Goal: Information Seeking & Learning: Learn about a topic

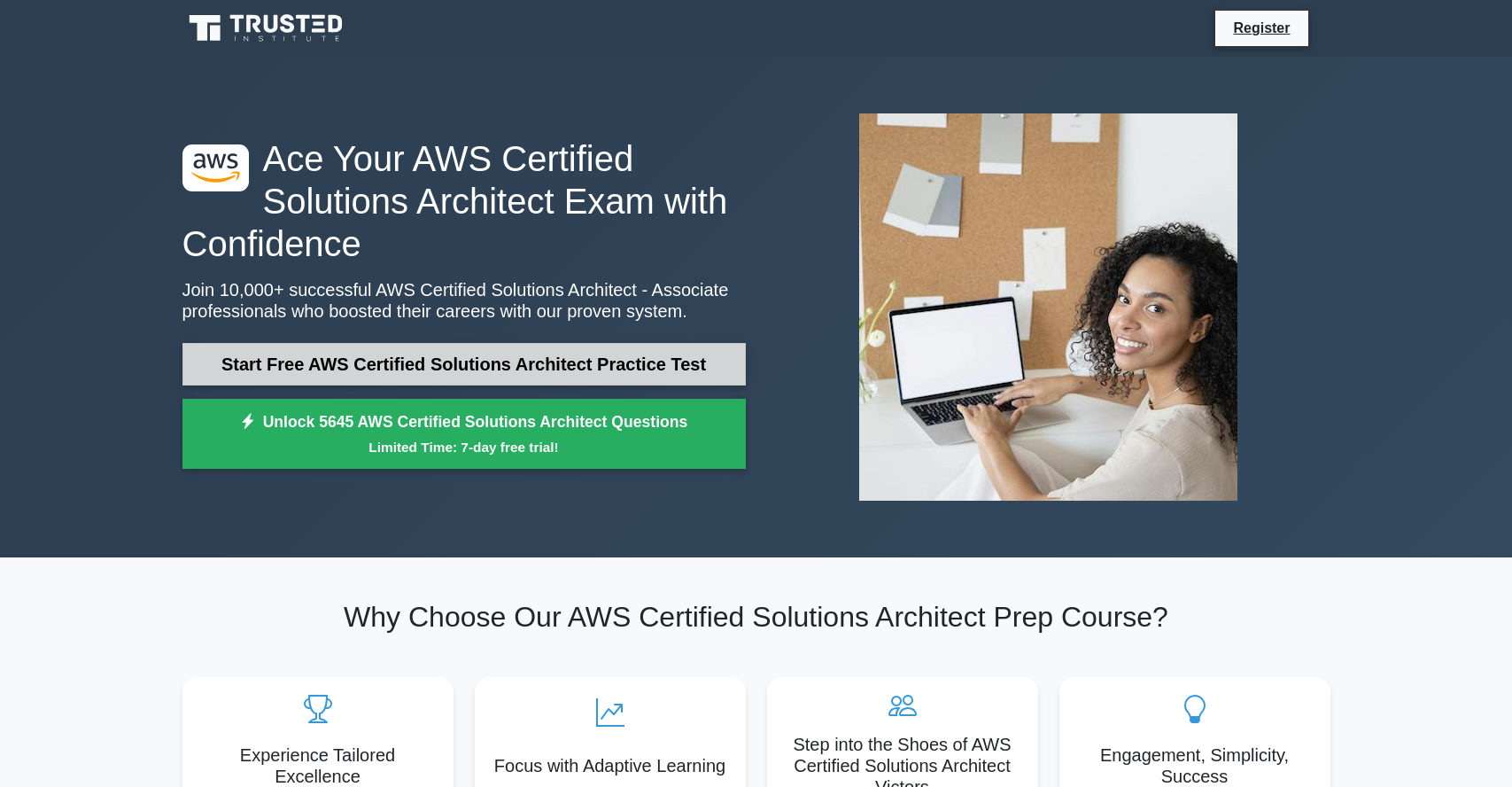
click at [550, 372] on link "Start Free AWS Certified Solutions Architect Practice Test" at bounding box center [464, 364] width 564 height 43
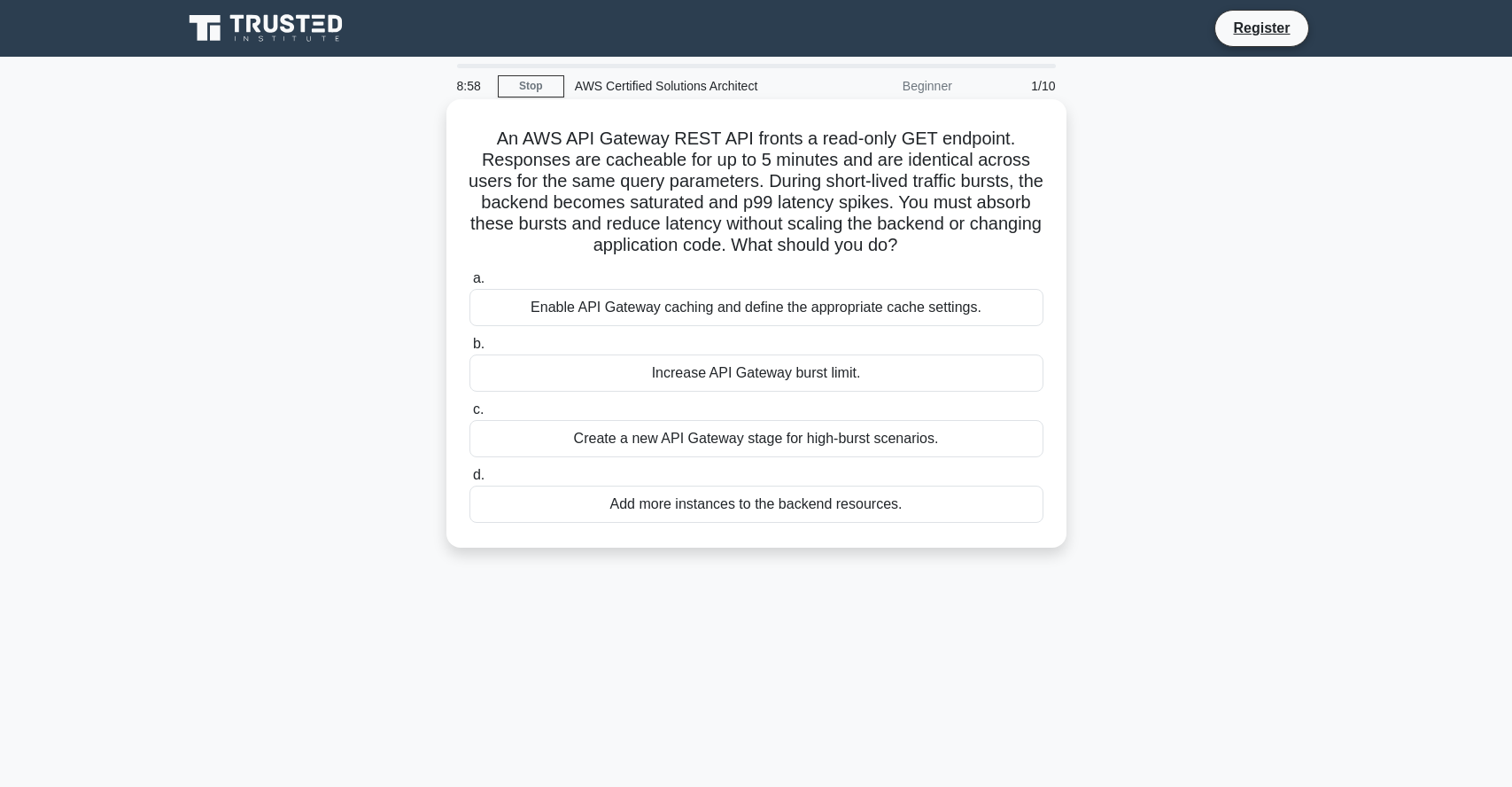
click at [633, 314] on div "Enable API Gateway caching and define the appropriate cache settings." at bounding box center [756, 307] width 574 height 37
click at [470, 285] on input "a. Enable API Gateway caching and define the appropriate cache settings." at bounding box center [470, 279] width 0 height 11
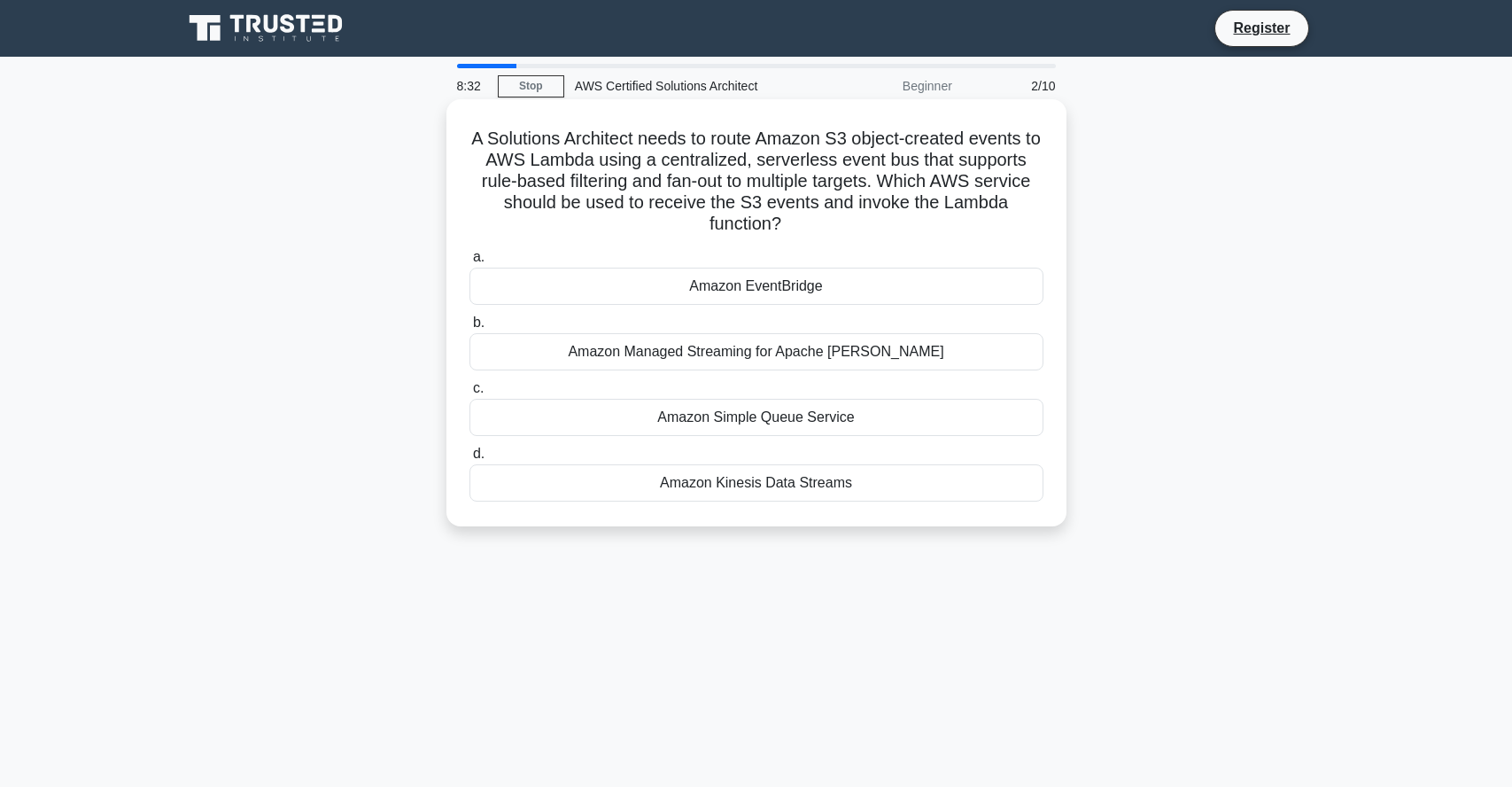
click at [746, 333] on div "Amazon Managed Streaming for Apache [PERSON_NAME]" at bounding box center [756, 351] width 574 height 37
click at [470, 329] on input "b. Amazon Managed Streaming for Apache [PERSON_NAME]" at bounding box center [470, 323] width 0 height 11
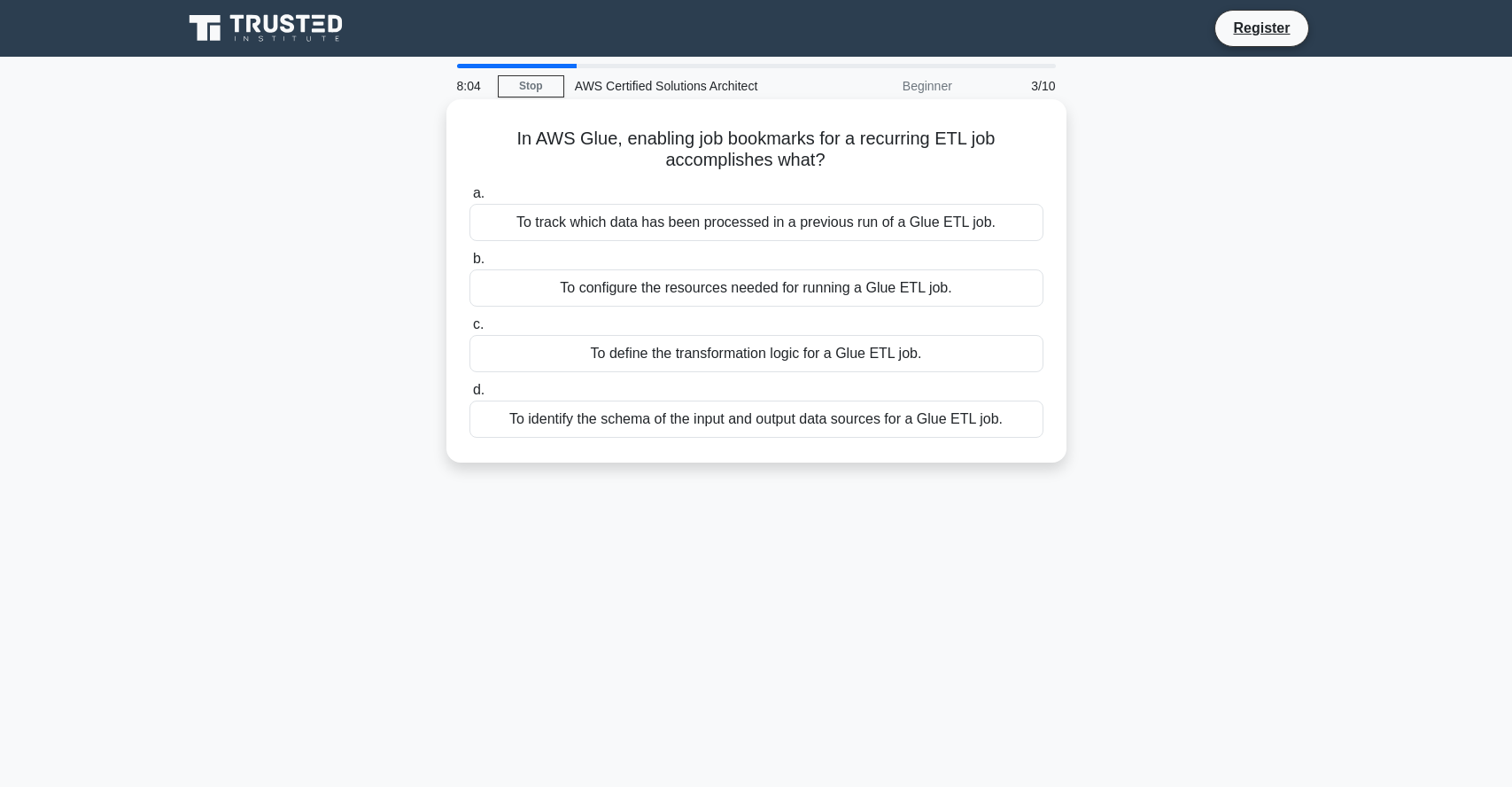
click at [769, 223] on div "To track which data has been processed in a previous run of a Glue ETL job." at bounding box center [756, 222] width 574 height 37
click at [470, 200] on input "a. To track which data has been processed in a previous run of a Glue ETL job." at bounding box center [470, 194] width 0 height 11
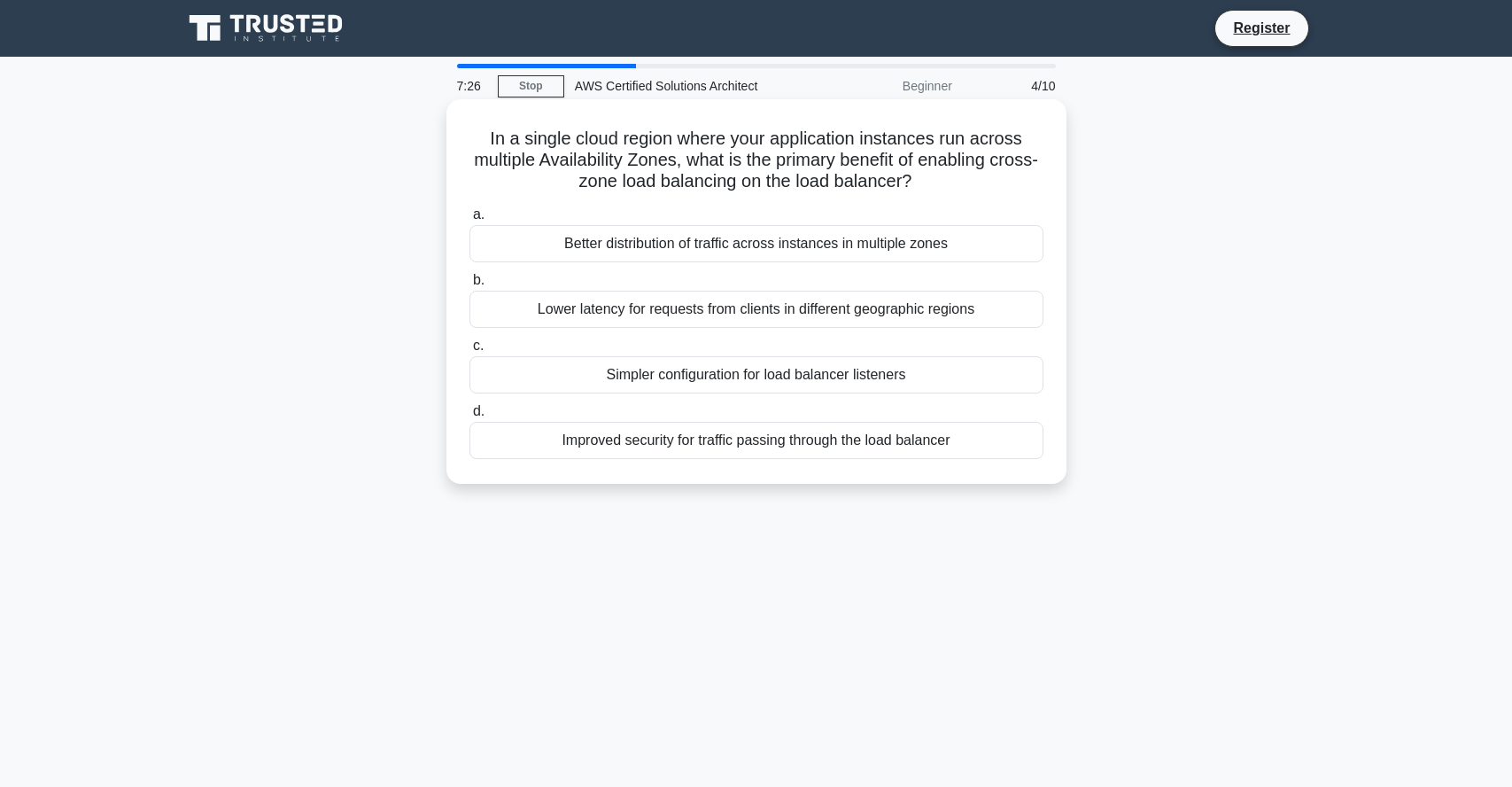
click at [728, 314] on div "Lower latency for requests from clients in different geographic regions" at bounding box center [756, 308] width 574 height 37
click at [470, 287] on input "b. Lower latency for requests from clients in different geographic regions" at bounding box center [470, 281] width 0 height 11
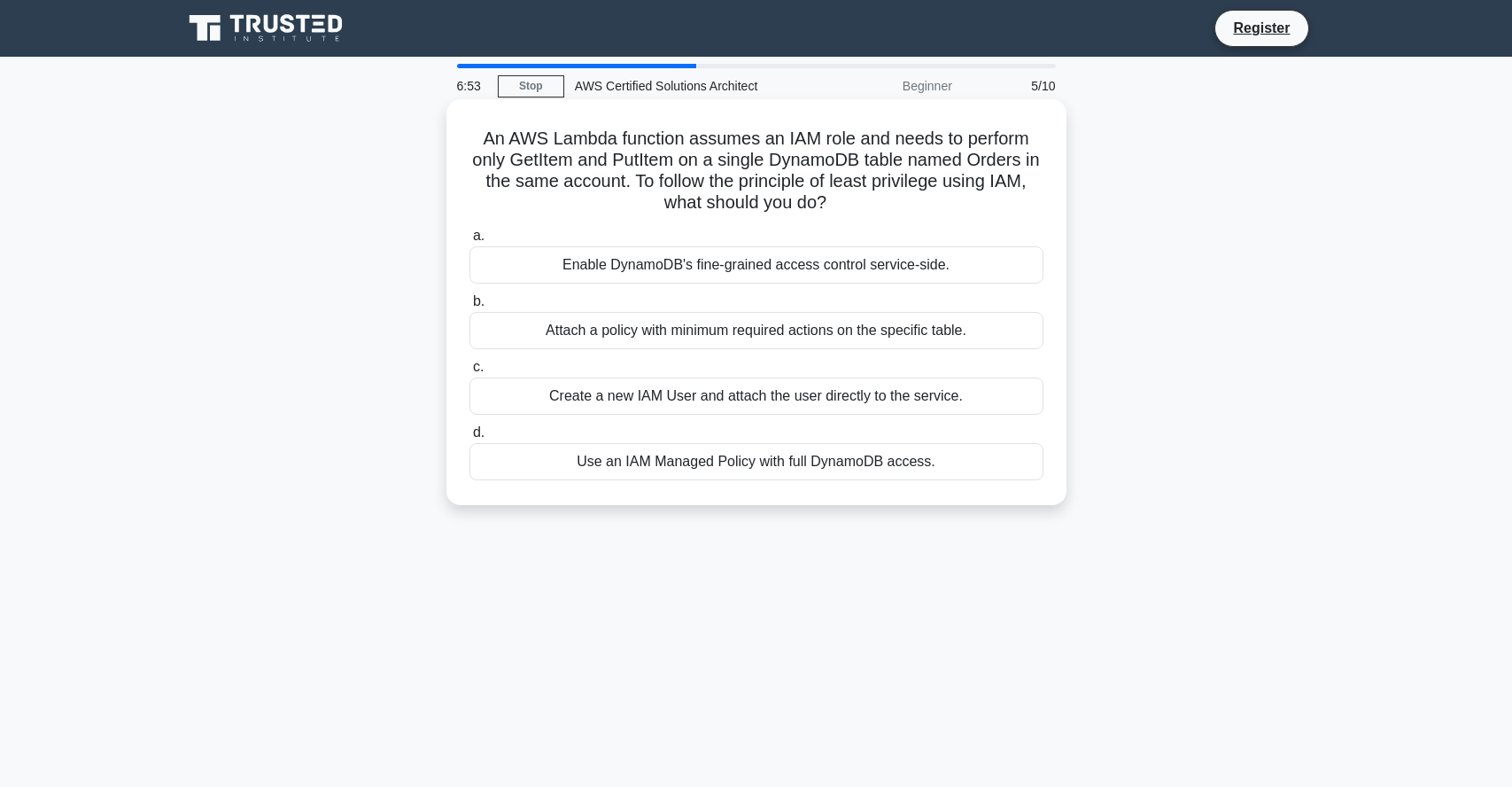
click at [720, 336] on div "Attach a policy with minimum required actions on the specific table." at bounding box center [756, 330] width 574 height 37
click at [470, 308] on input "b. Attach a policy with minimum required actions on the specific table." at bounding box center [470, 302] width 0 height 11
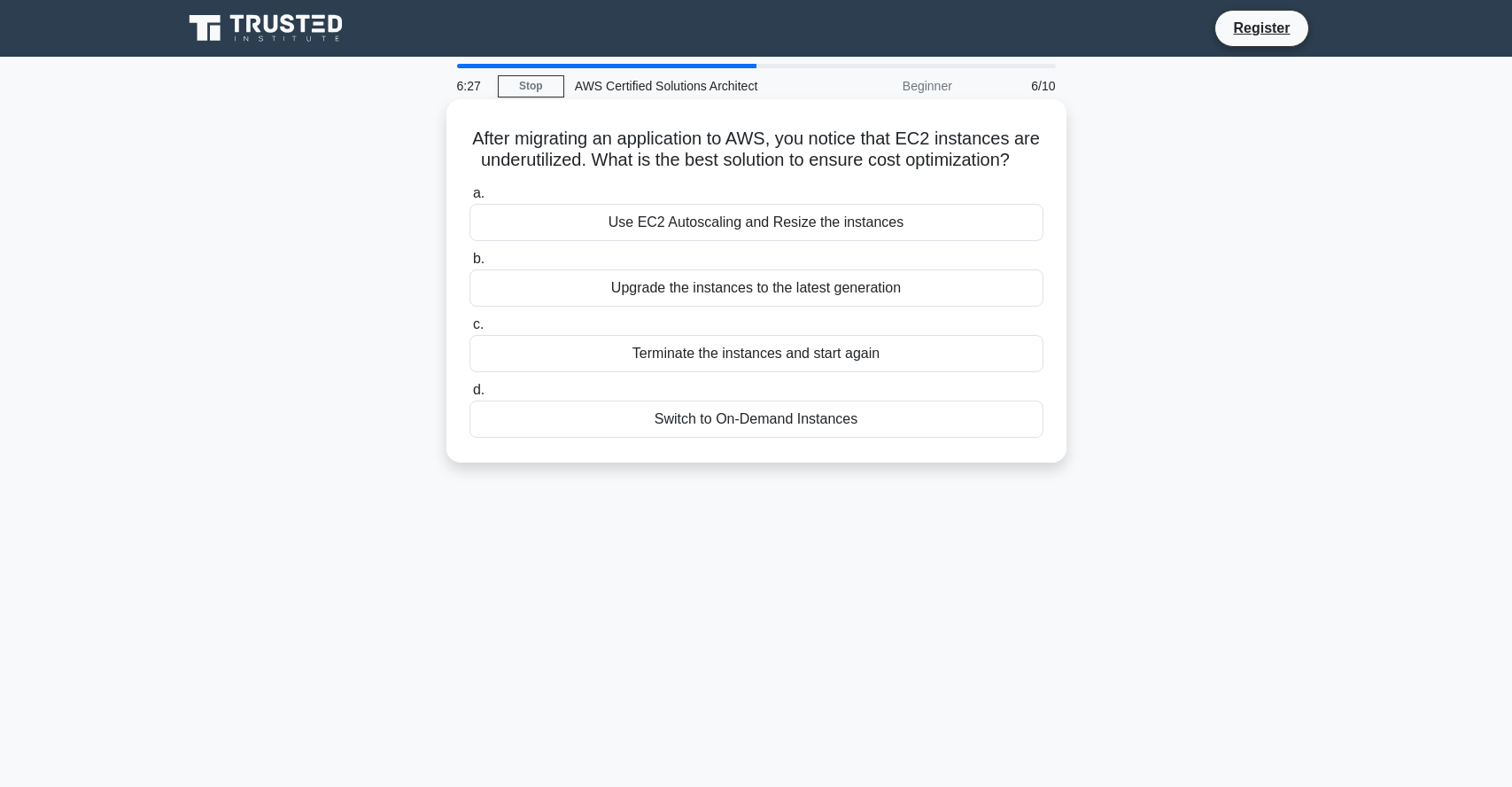
click at [755, 226] on div "Use EC2 Autoscaling and Resize the instances" at bounding box center [756, 222] width 574 height 37
click at [470, 200] on input "a. Use EC2 Autoscaling and Resize the instances" at bounding box center [470, 194] width 0 height 11
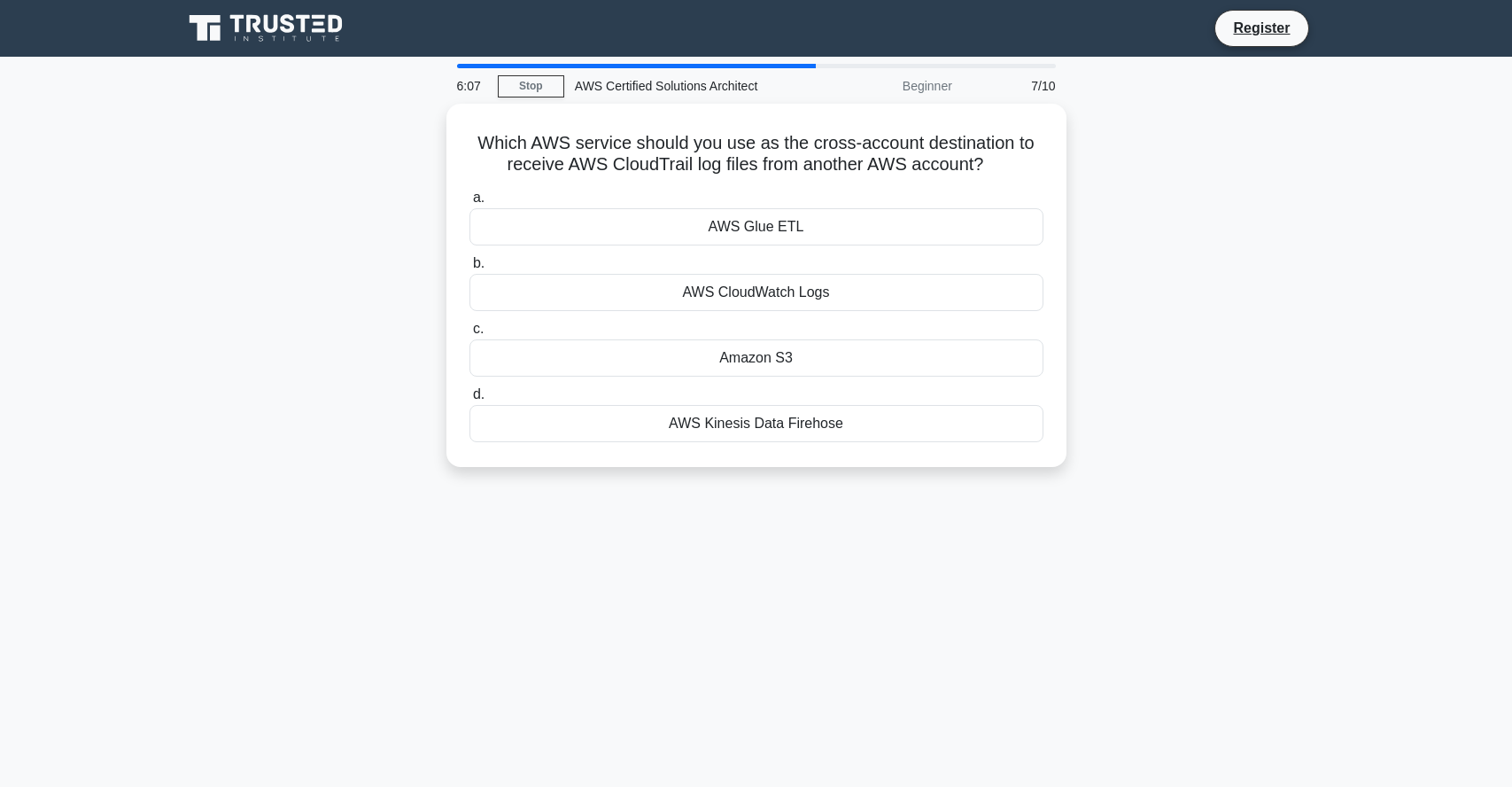
click at [755, 226] on div "AWS Glue ETL" at bounding box center [756, 226] width 574 height 37
click at [470, 203] on input "a. AWS Glue ETL" at bounding box center [470, 198] width 0 height 11
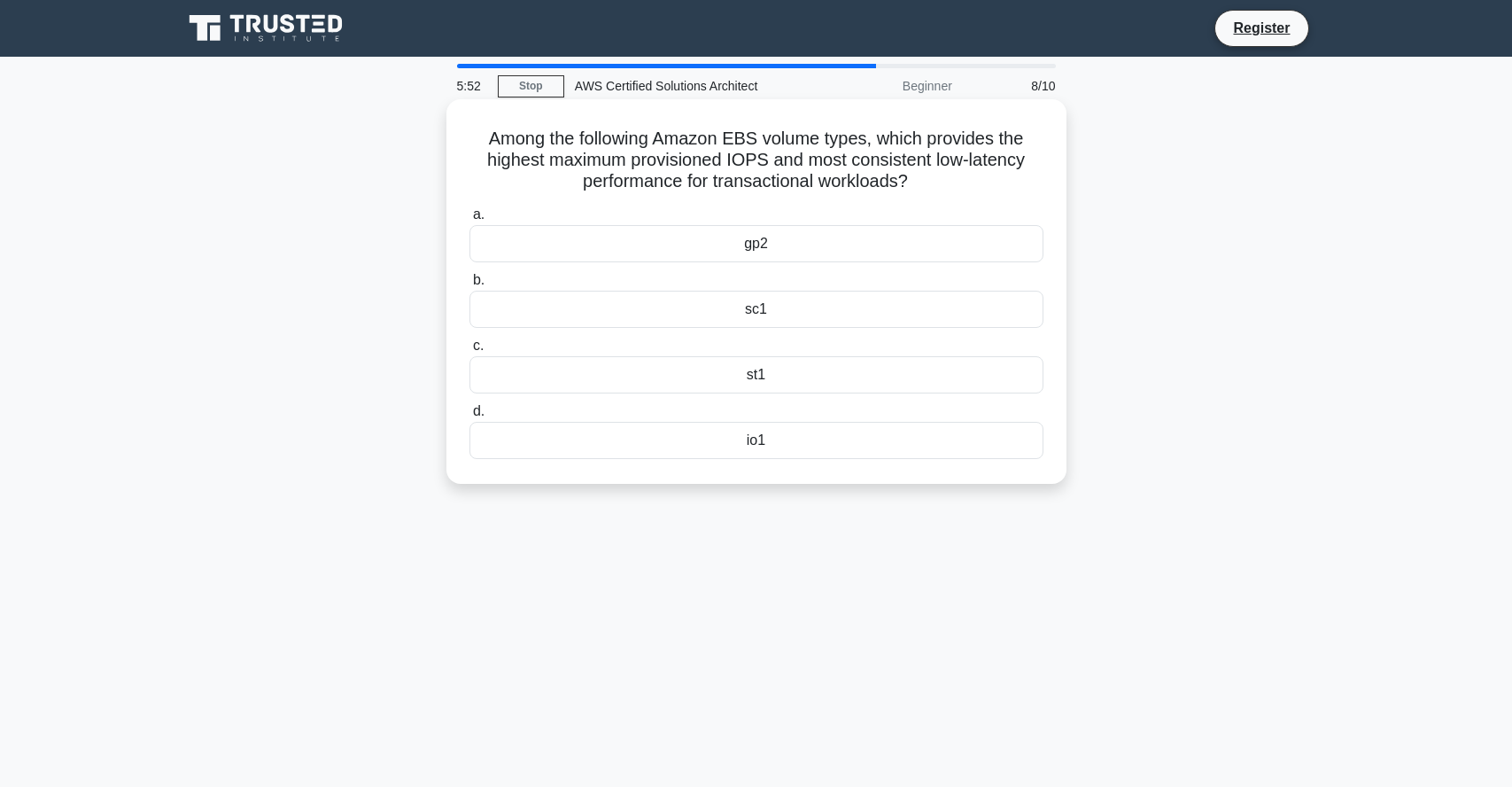
click at [751, 251] on div "gp2" at bounding box center [756, 244] width 574 height 37
click at [470, 221] on input "a. gp2" at bounding box center [470, 215] width 0 height 11
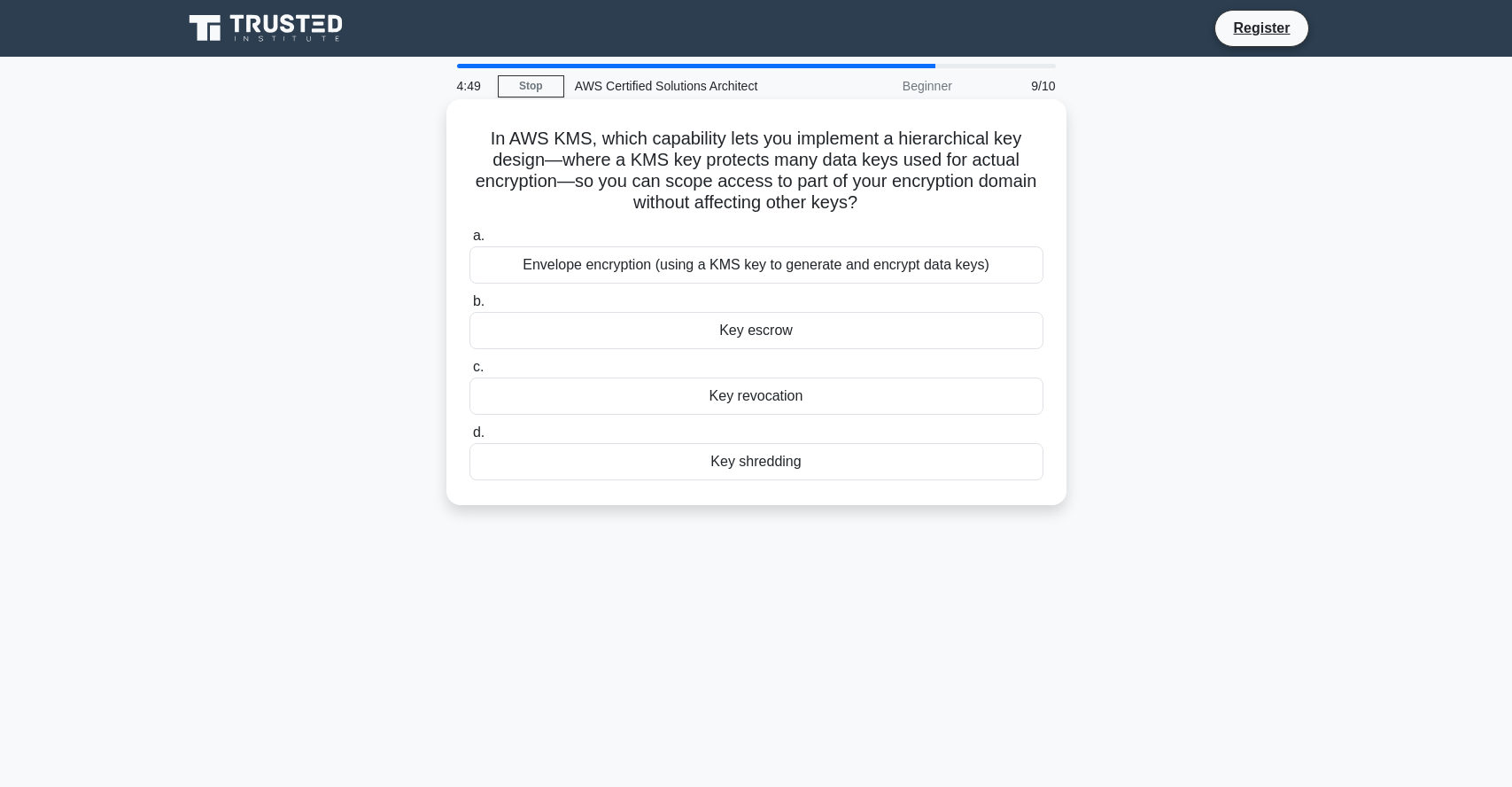
click at [673, 271] on div "Envelope encryption (using a KMS key to generate and encrypt data keys)" at bounding box center [756, 265] width 574 height 37
click at [470, 242] on input "a. Envelope encryption (using a KMS key to generate and encrypt data keys)" at bounding box center [470, 236] width 0 height 11
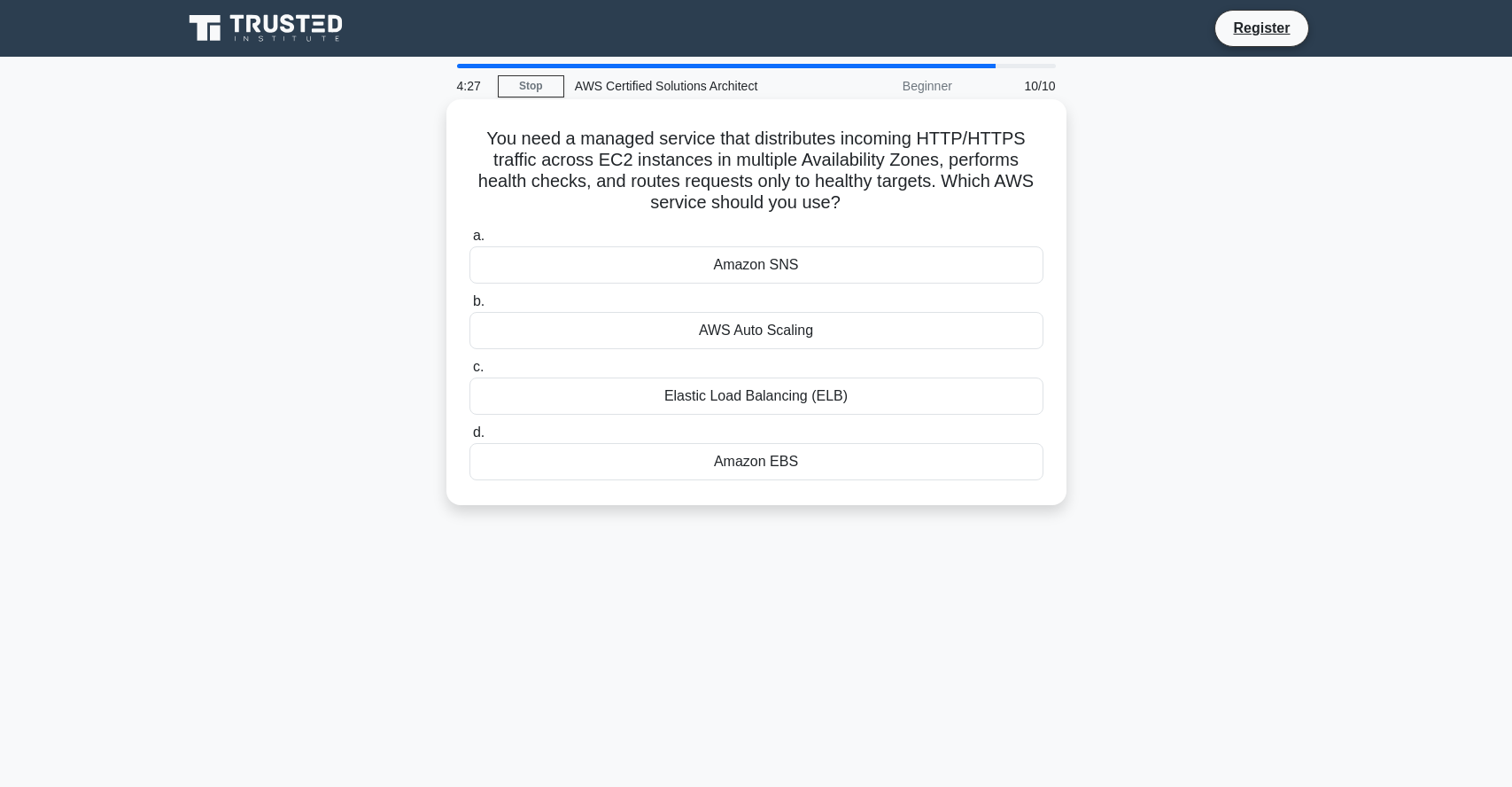
click at [701, 399] on div "Elastic Load Balancing (ELB)" at bounding box center [756, 395] width 574 height 37
click at [470, 372] on input "c. Elastic Load Balancing (ELB)" at bounding box center [470, 367] width 0 height 11
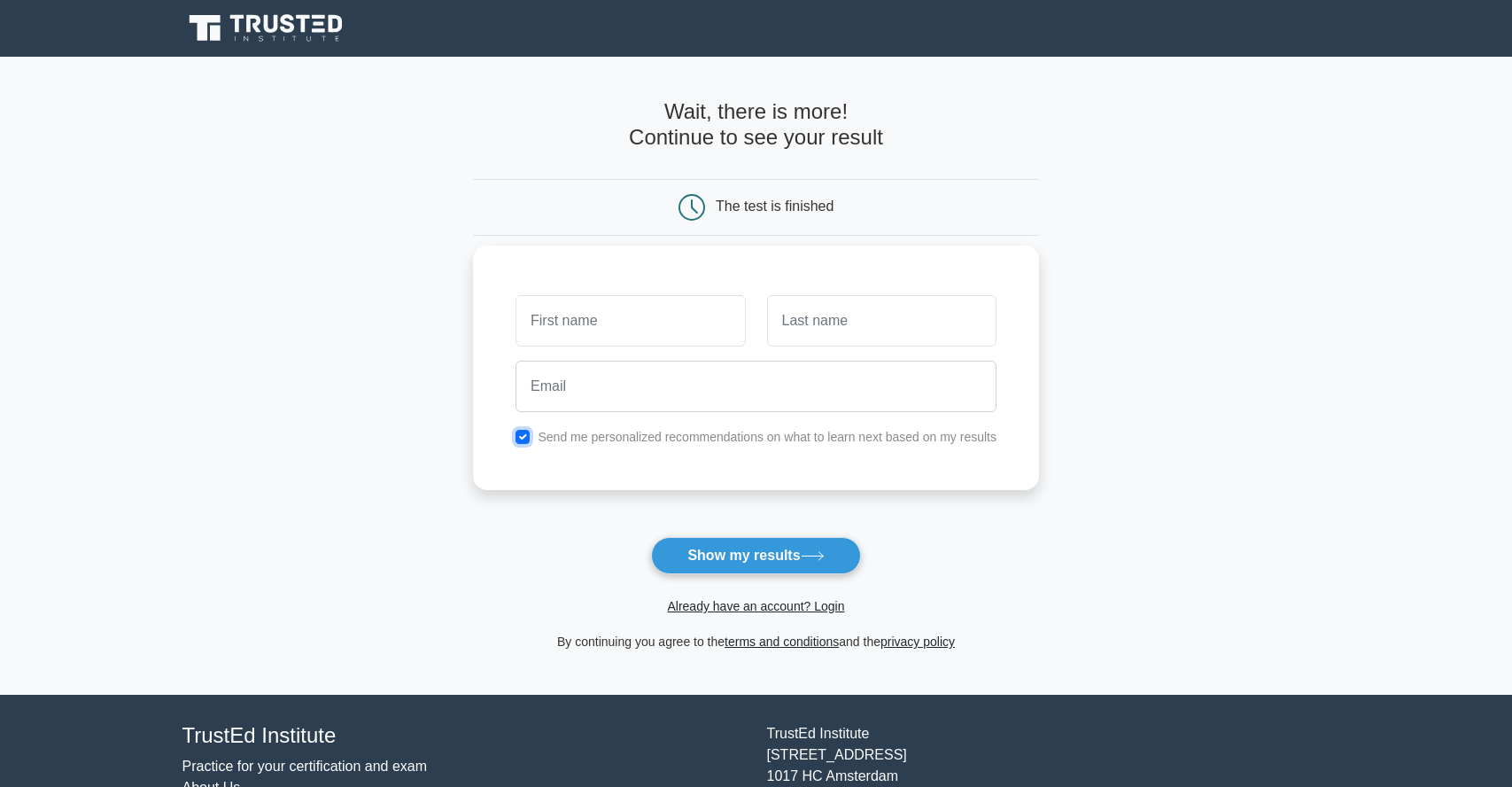
click at [524, 439] on input "checkbox" at bounding box center [522, 436] width 14 height 14
checkbox input "false"
click at [683, 547] on button "Show my results" at bounding box center [756, 555] width 209 height 37
click at [597, 334] on input "text" at bounding box center [630, 321] width 229 height 52
type input "Guru"
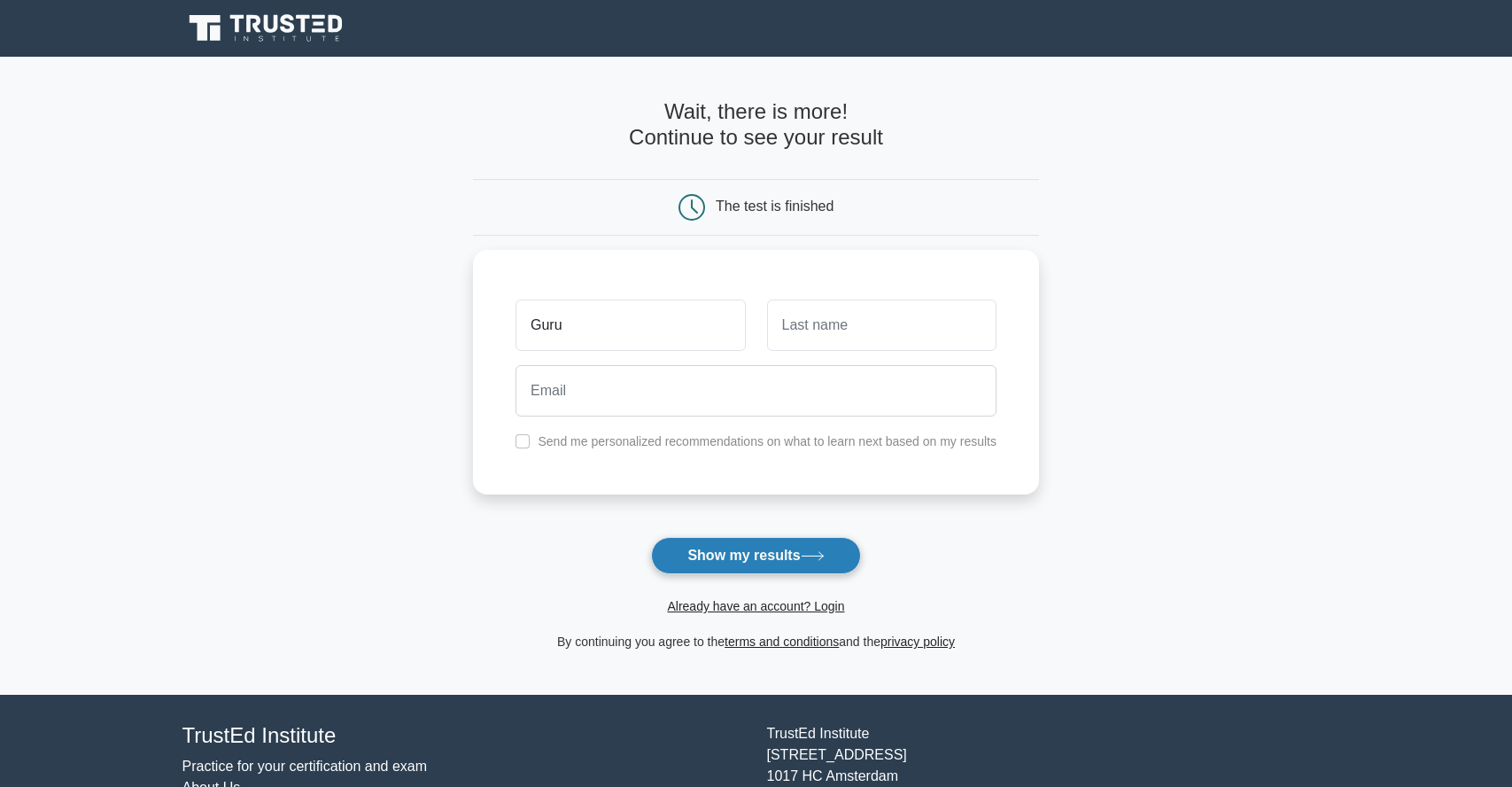
click at [697, 565] on button "Show my results" at bounding box center [756, 555] width 209 height 37
type input "."
click at [688, 556] on button "Show my results" at bounding box center [756, 555] width 209 height 37
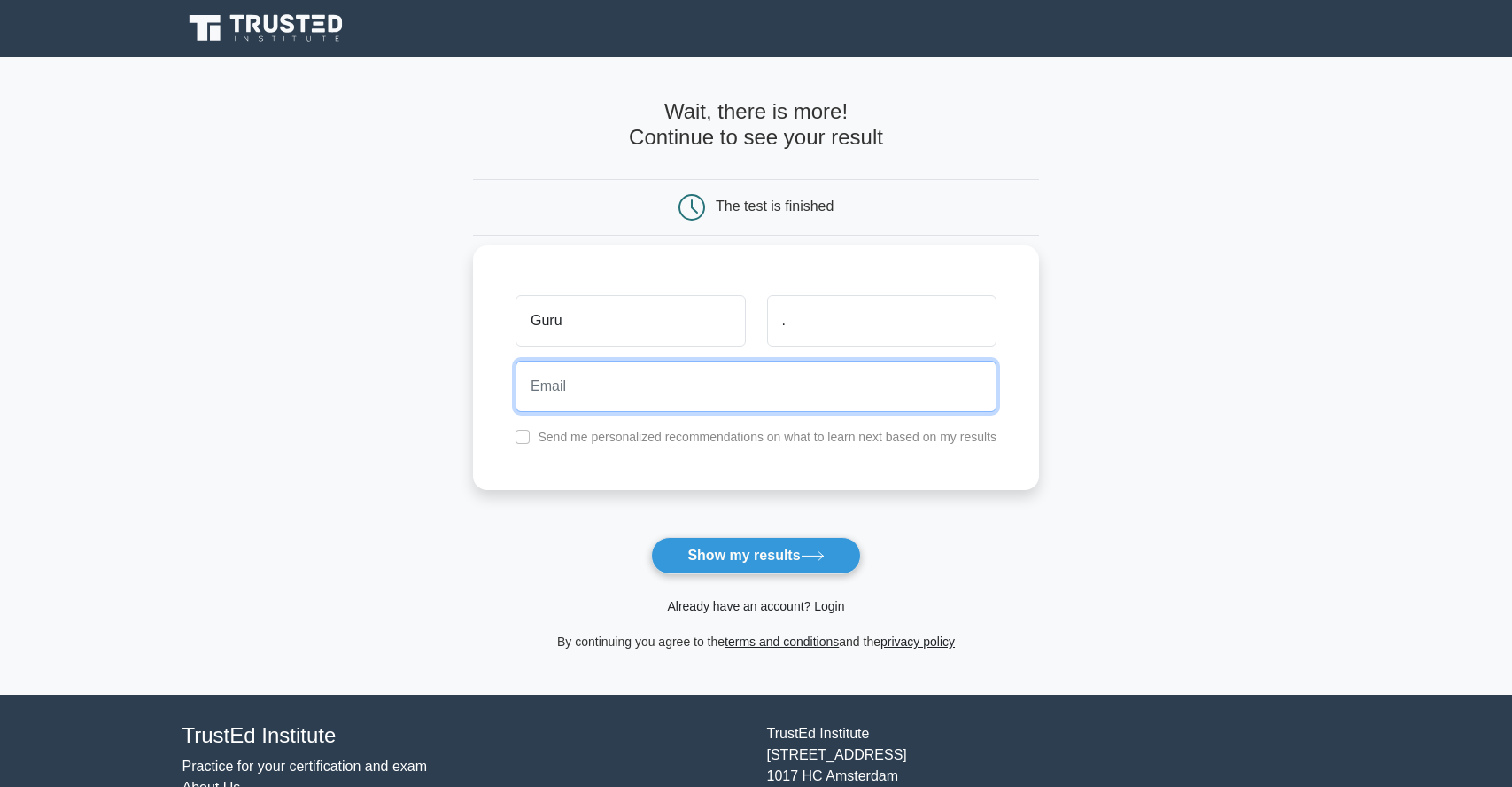
click at [555, 388] on input "email" at bounding box center [756, 387] width 481 height 52
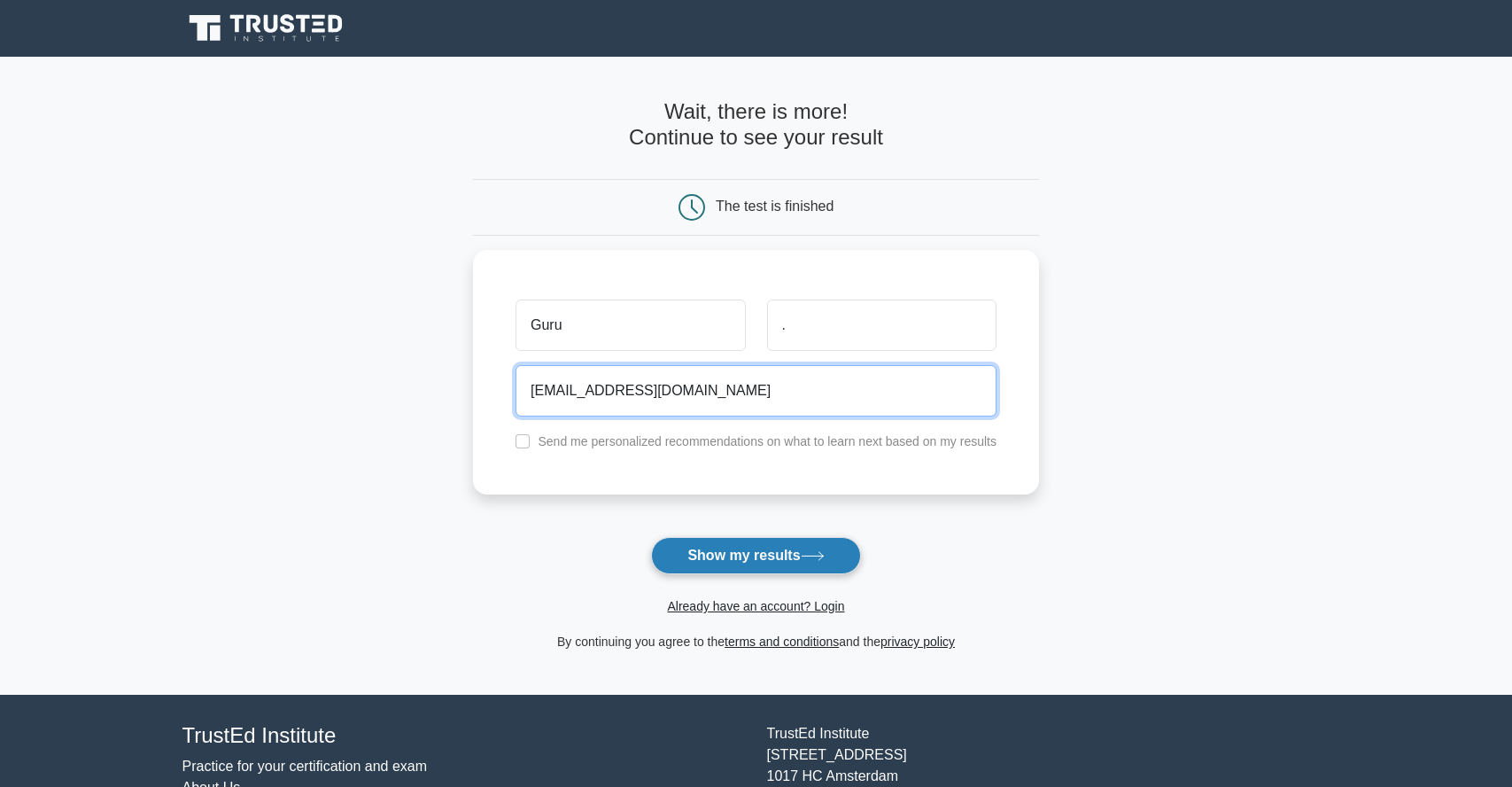
type input "gurulingappa04@gmail.com"
click at [725, 552] on button "Show my results" at bounding box center [756, 555] width 209 height 37
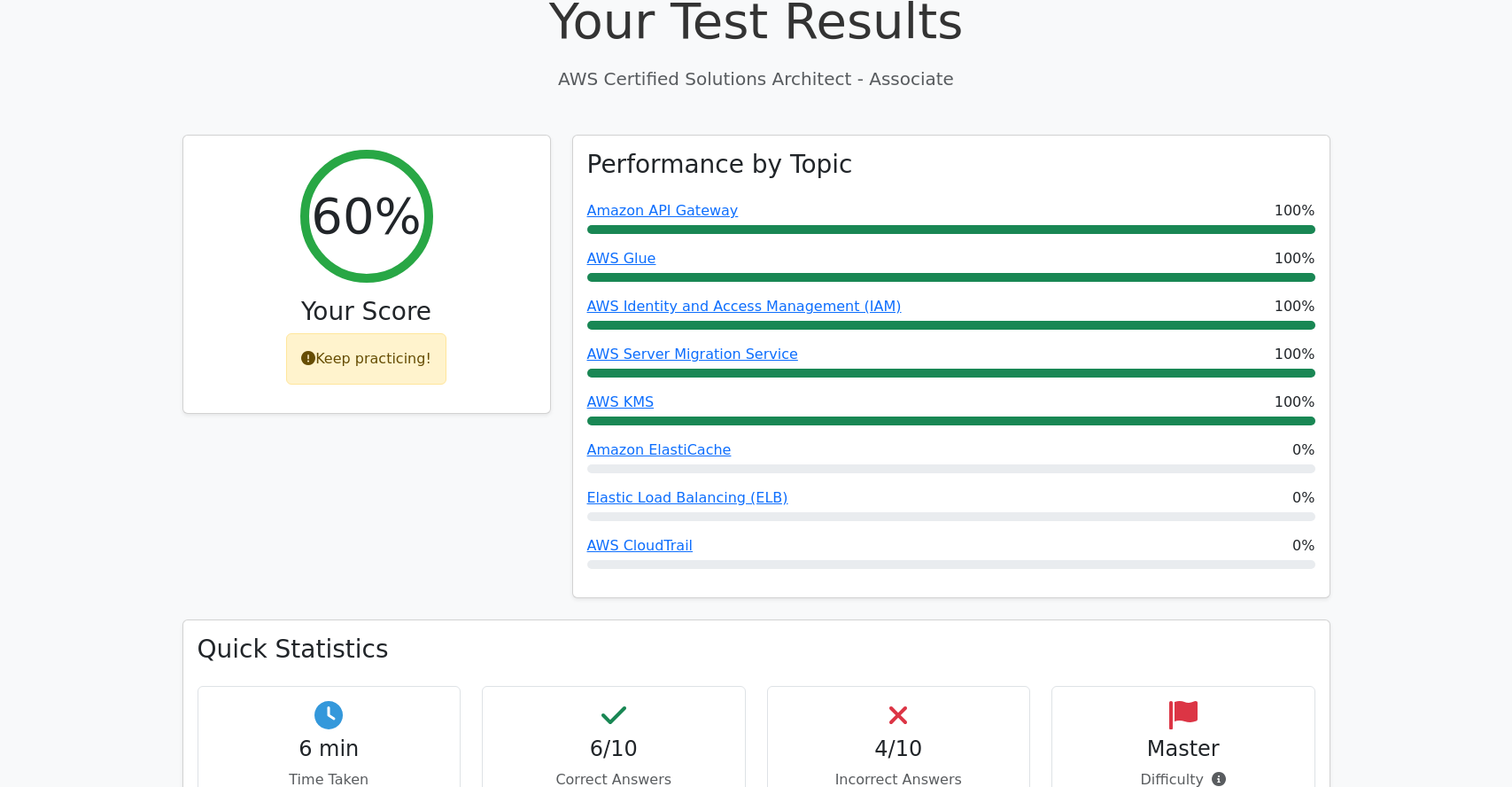
scroll to position [643, 0]
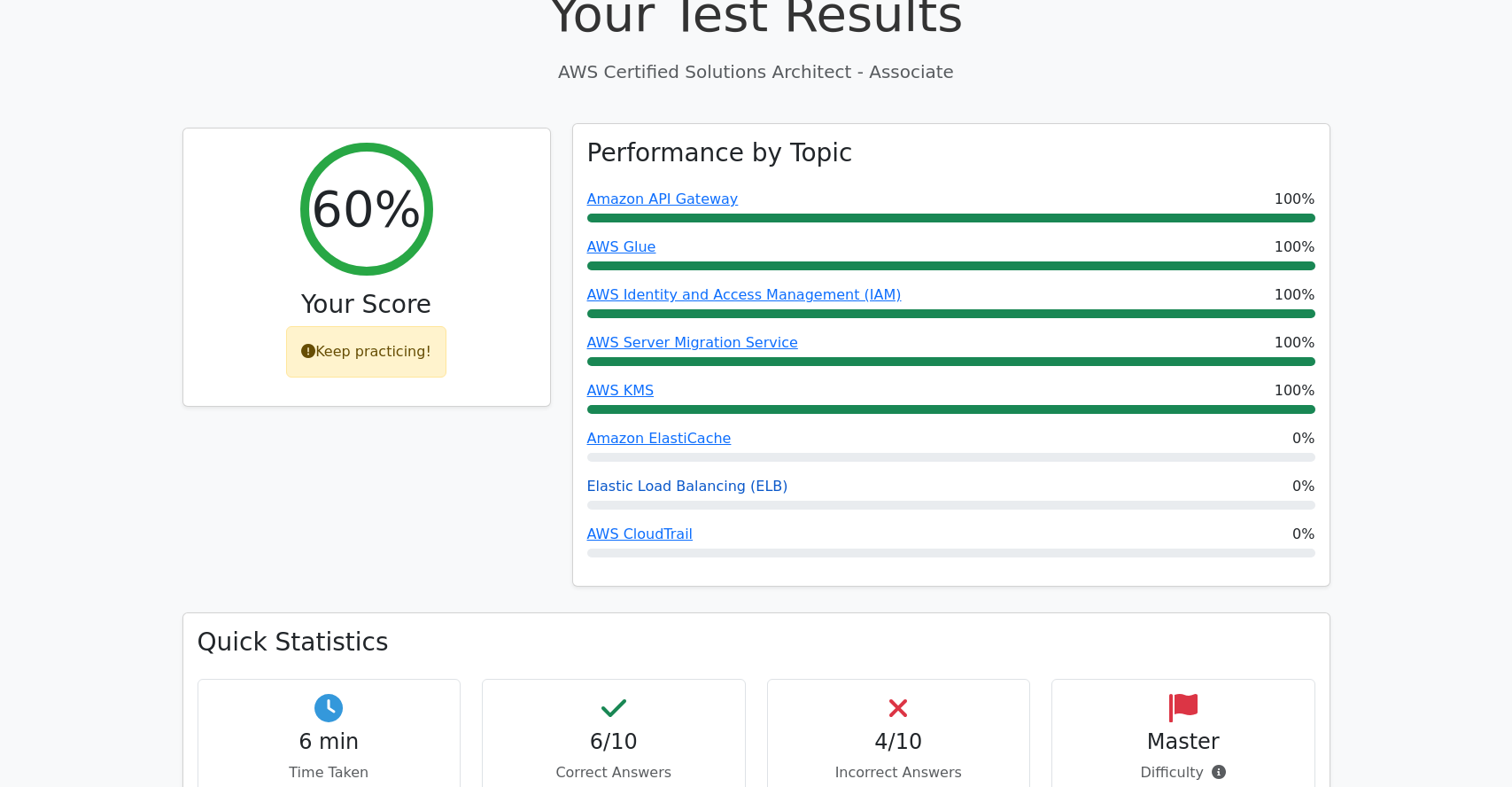
click at [651, 478] on link "Elastic Load Balancing (ELB)" at bounding box center [688, 486] width 202 height 17
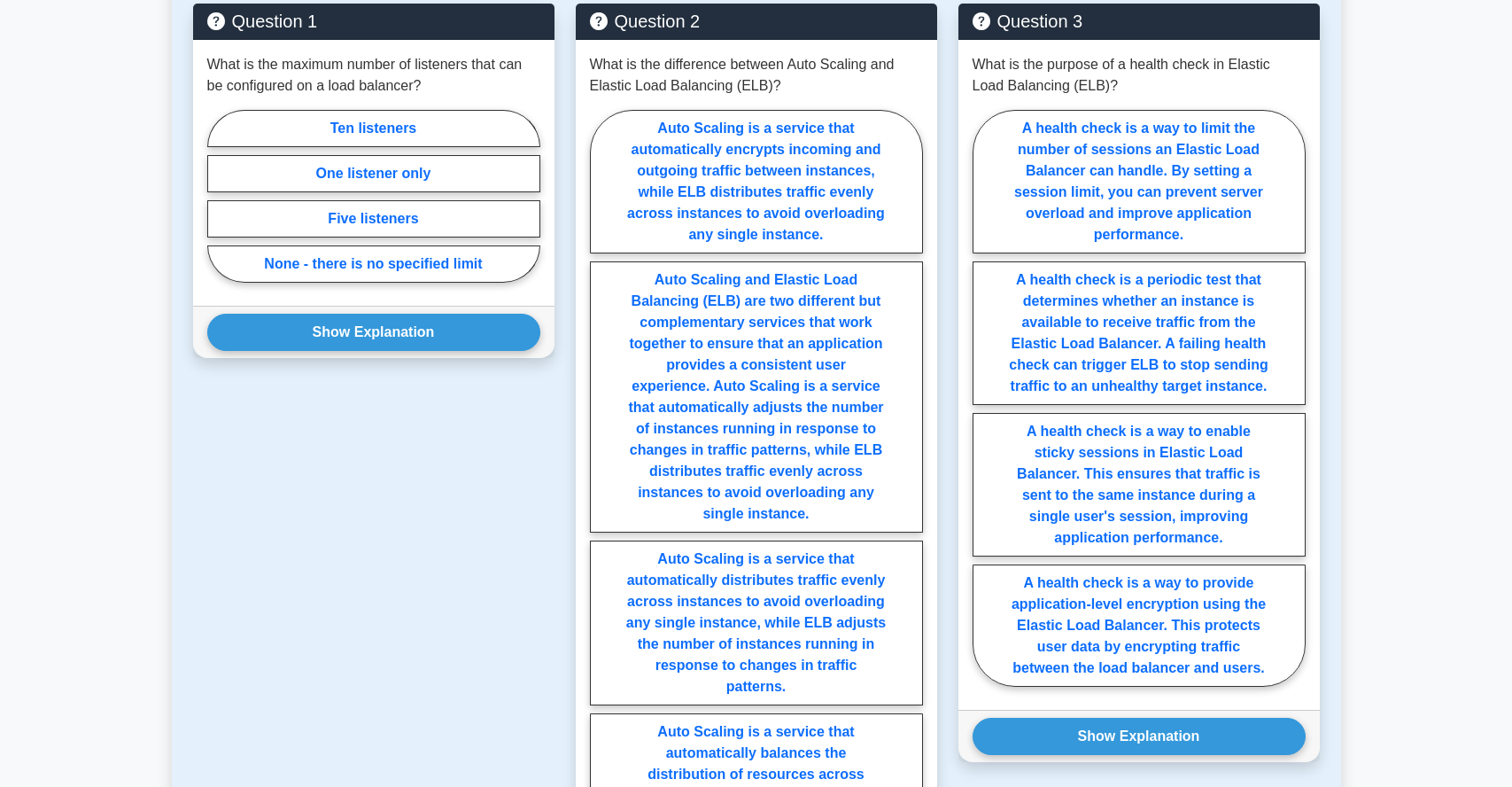
scroll to position [1017, 0]
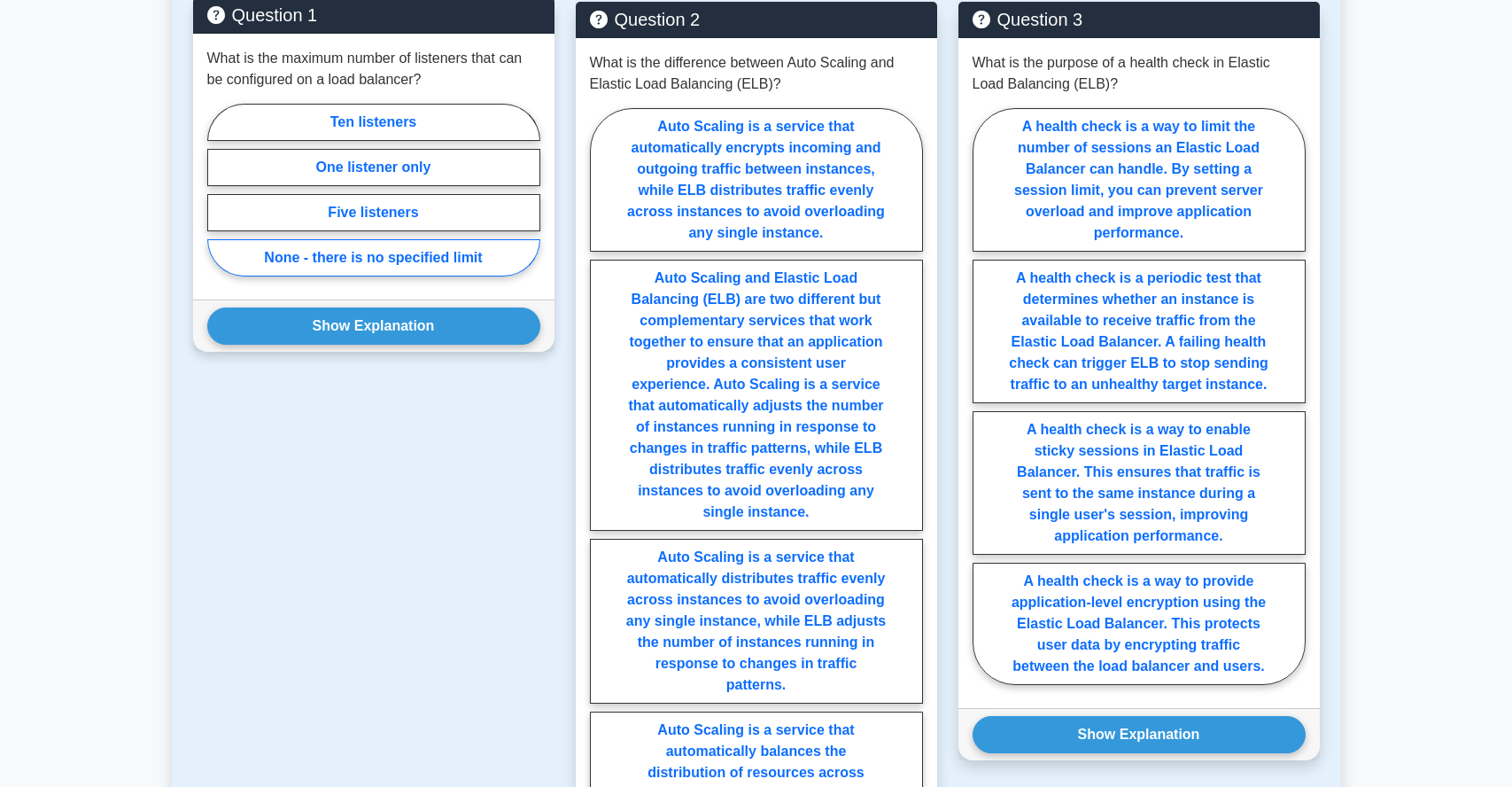
click at [334, 254] on label "None - there is no specified limit" at bounding box center [373, 257] width 333 height 37
click at [219, 202] on input "None - there is no specified limit" at bounding box center [213, 195] width 11 height 11
radio input "true"
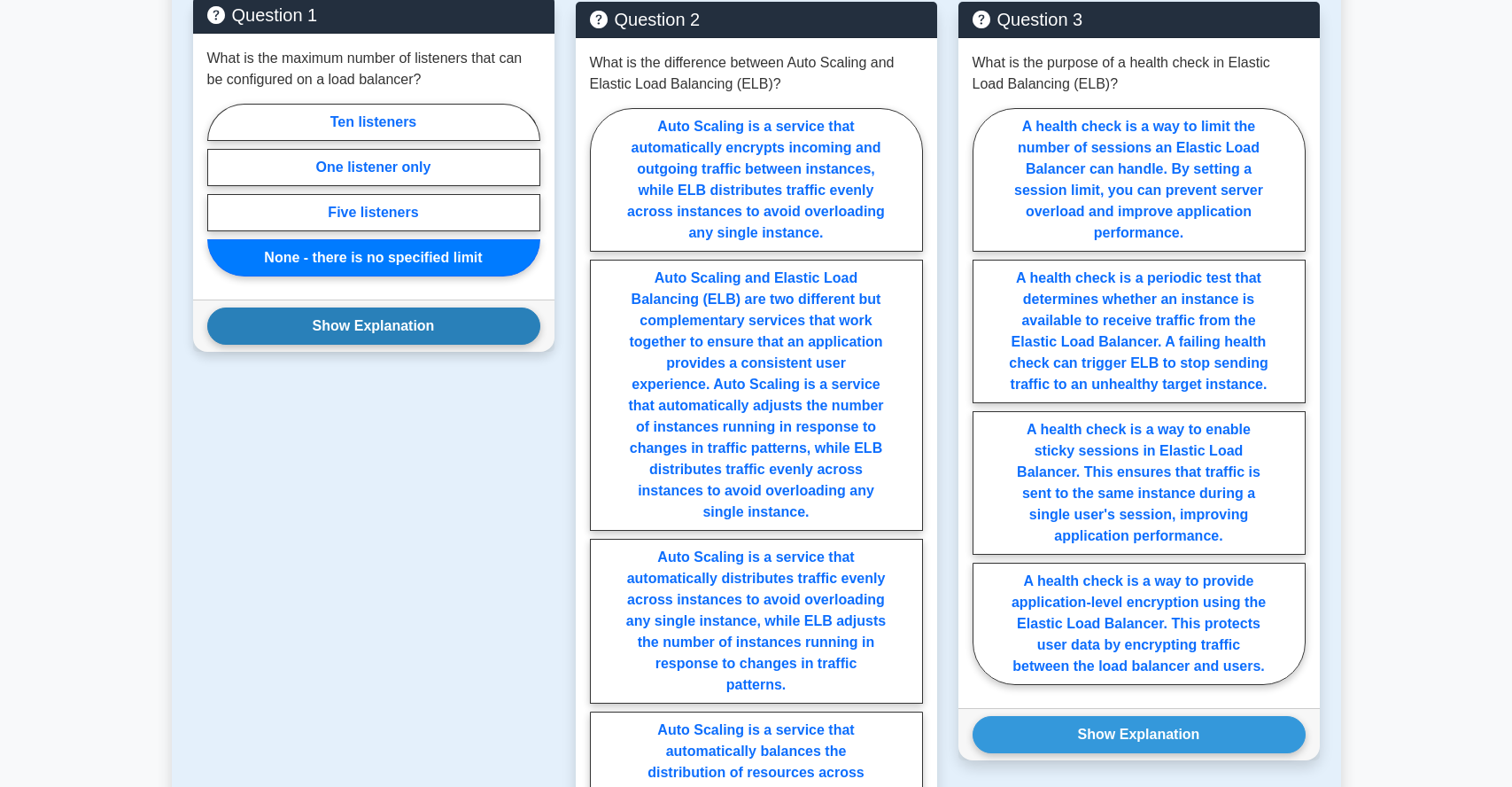
click at [323, 330] on button "Show Explanation" at bounding box center [373, 326] width 333 height 37
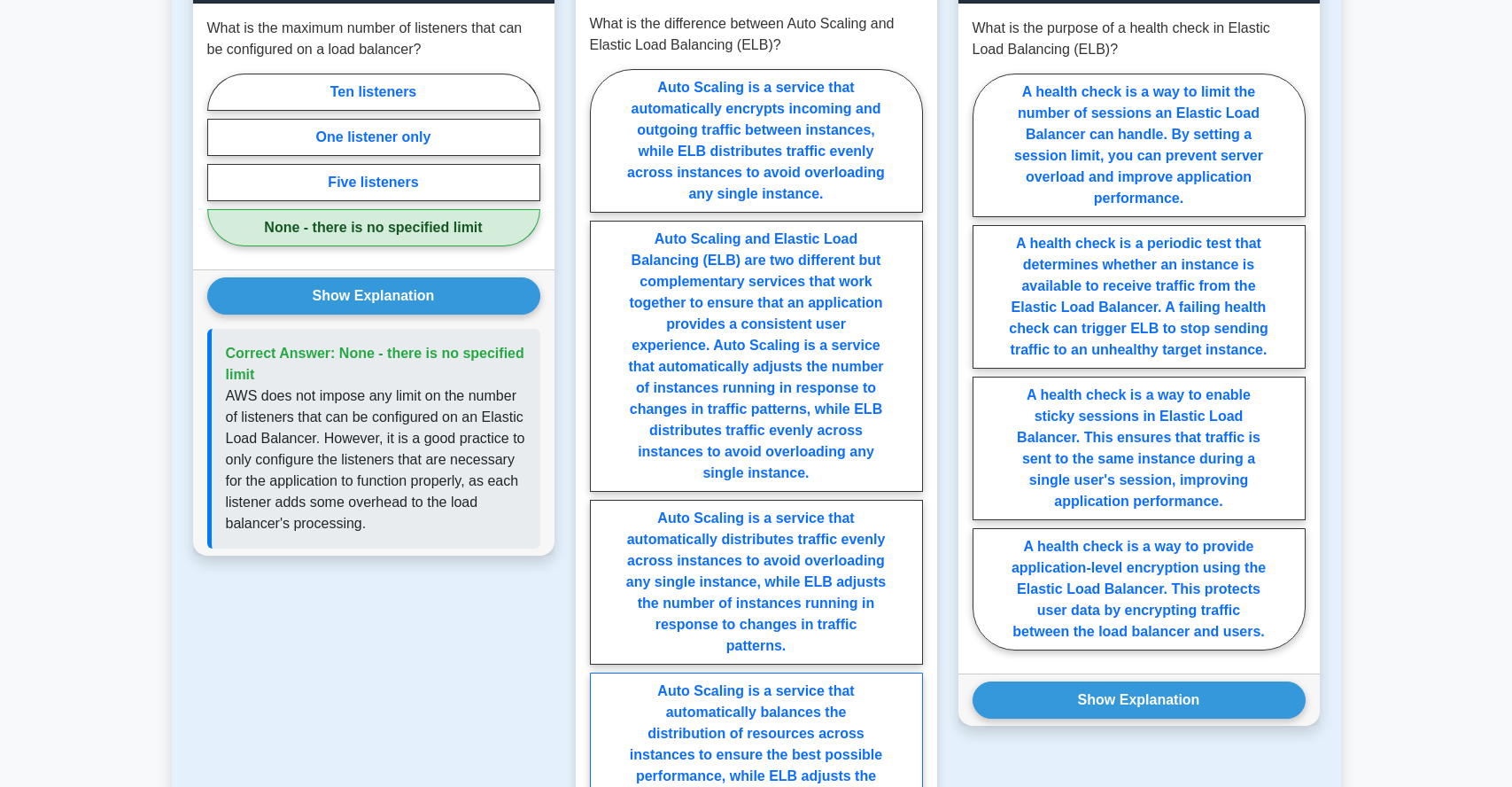
scroll to position [1019, 0]
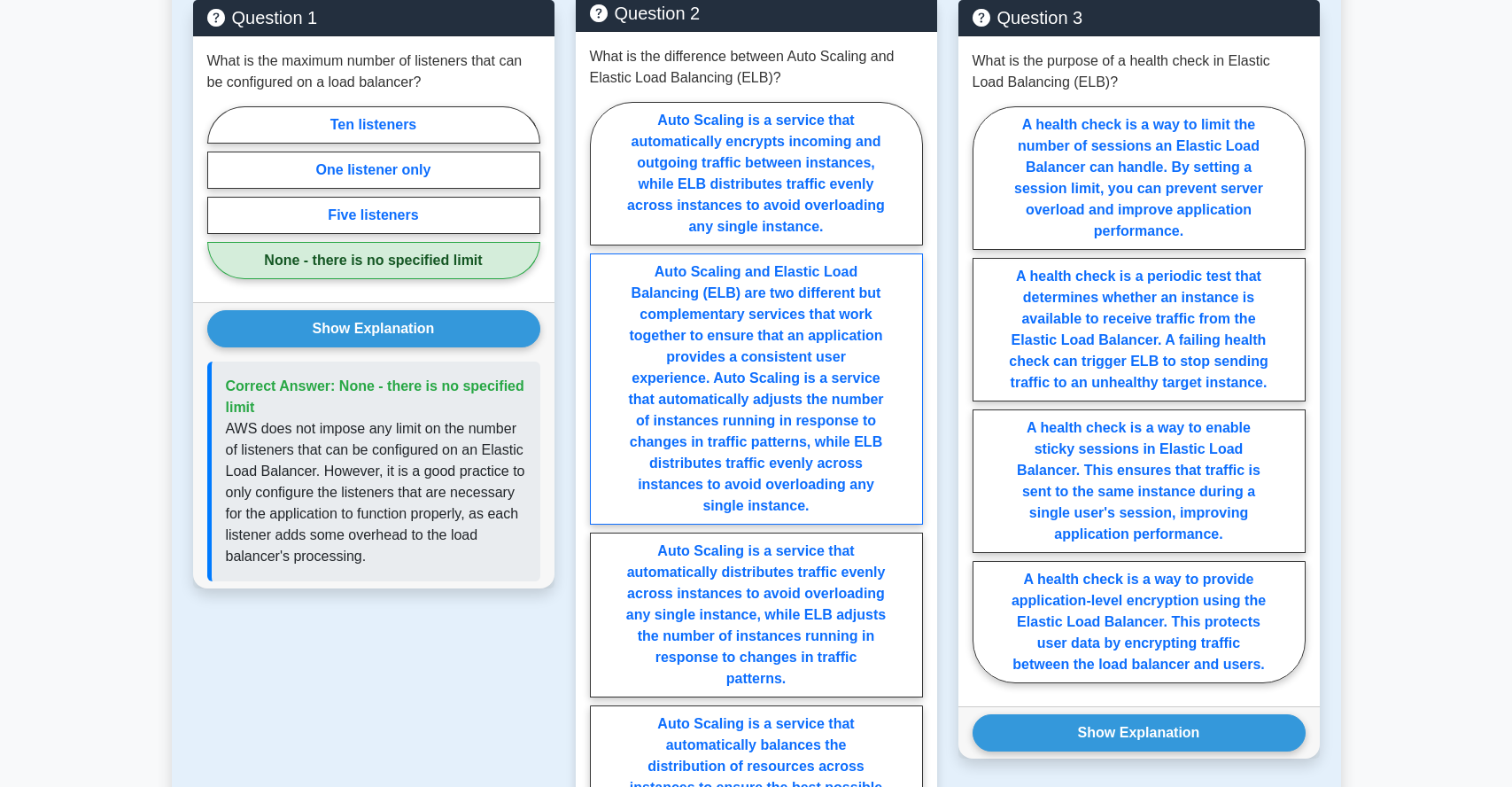
click at [768, 298] on label "Auto Scaling and Elastic Load Balancing (ELB) are two different but complementa…" at bounding box center [756, 389] width 333 height 271
click at [602, 496] on input "Auto Scaling and Elastic Load Balancing (ELB) are two different but complementa…" at bounding box center [596, 501] width 11 height 11
radio input "true"
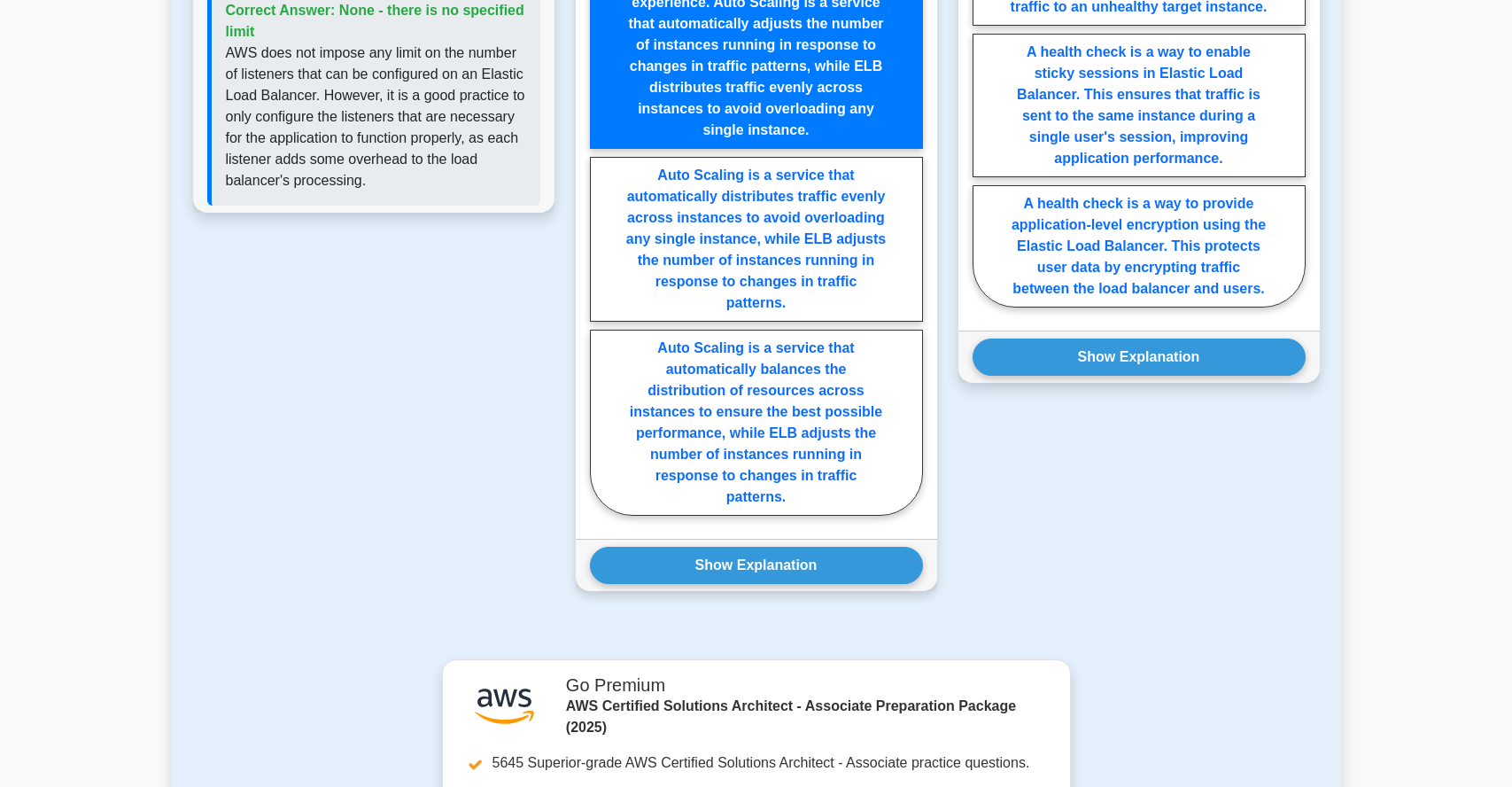
scroll to position [1508, 0]
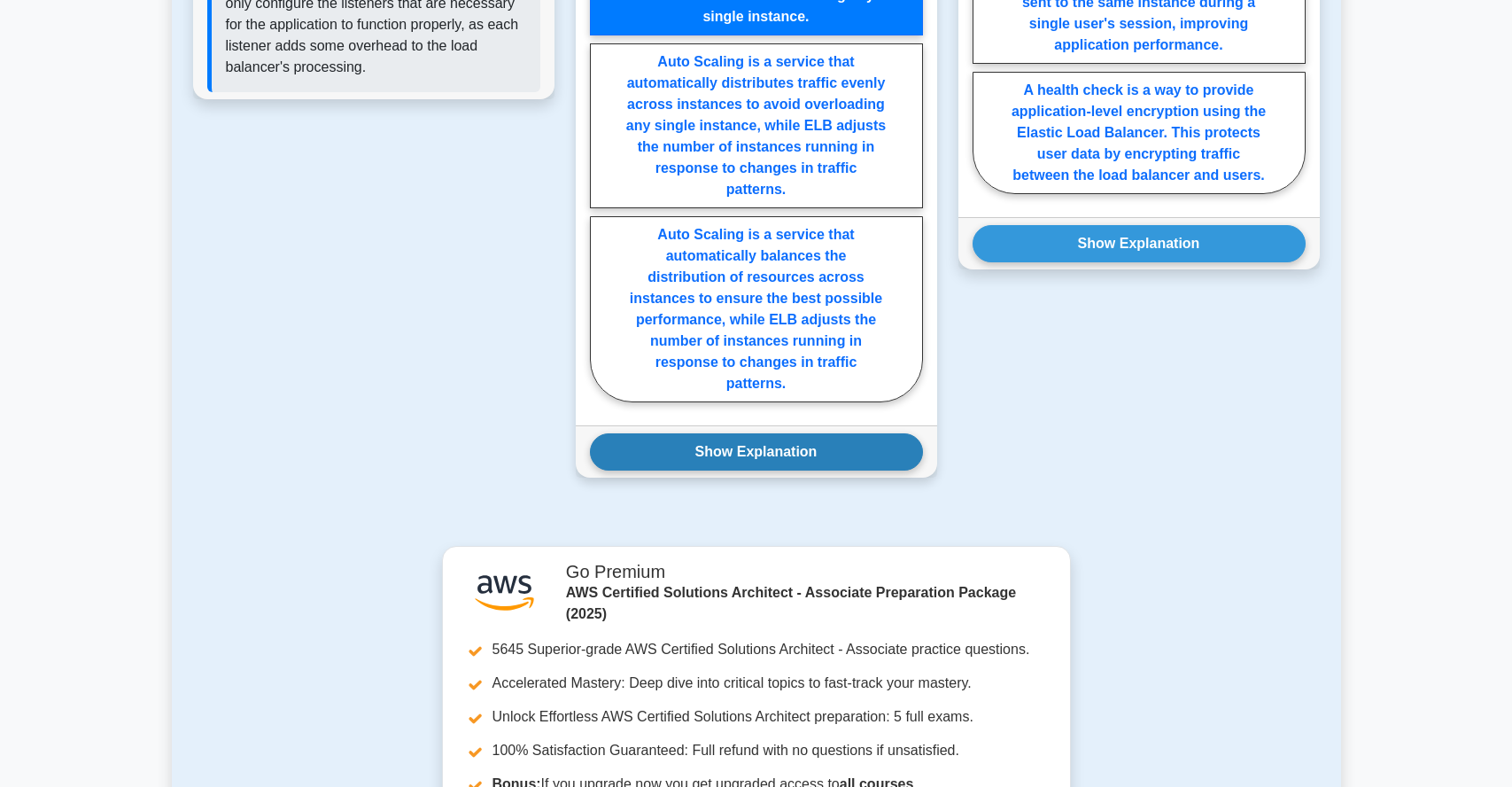
click at [755, 455] on button "Show Explanation" at bounding box center [756, 452] width 333 height 37
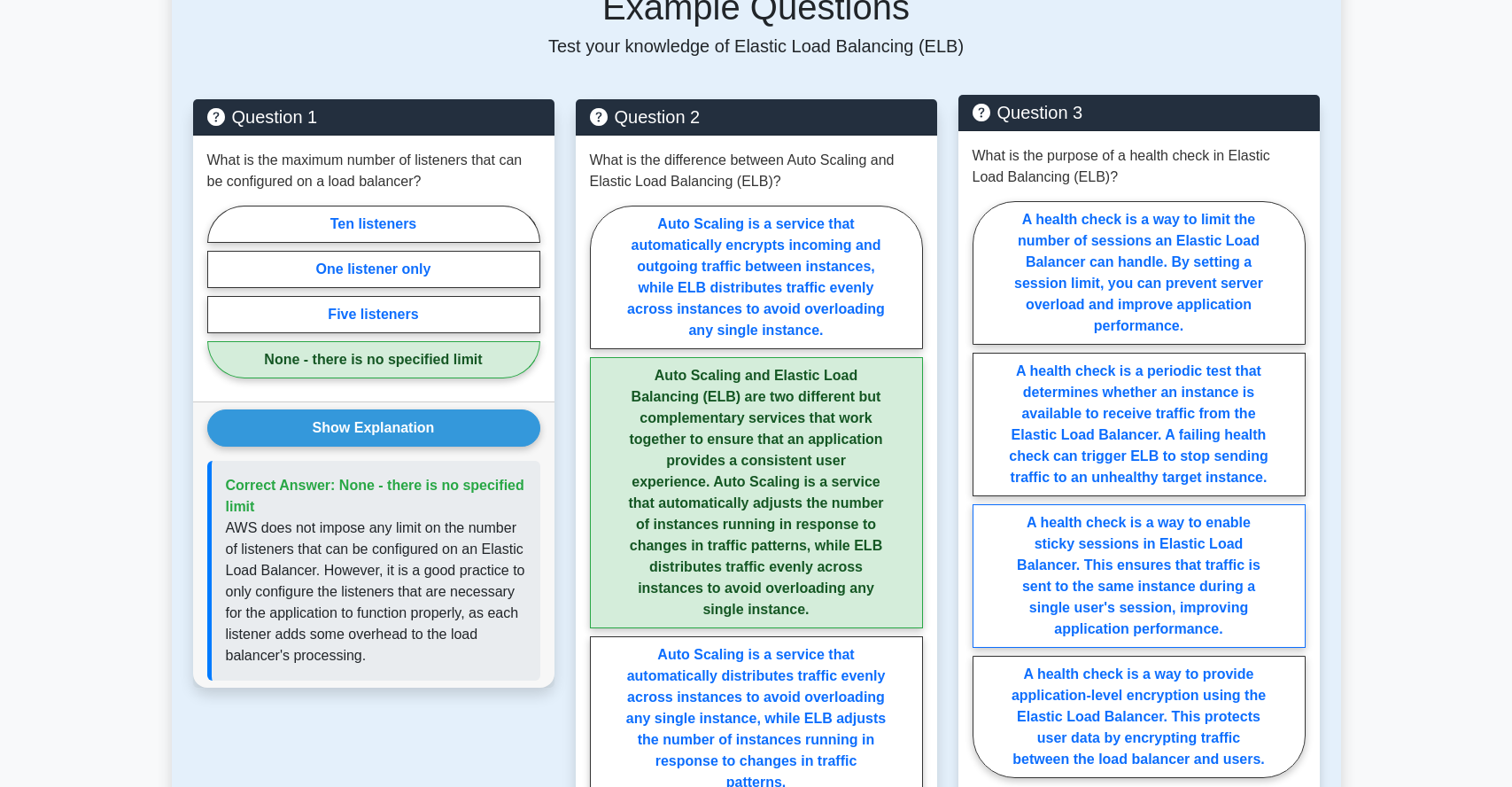
scroll to position [911, 0]
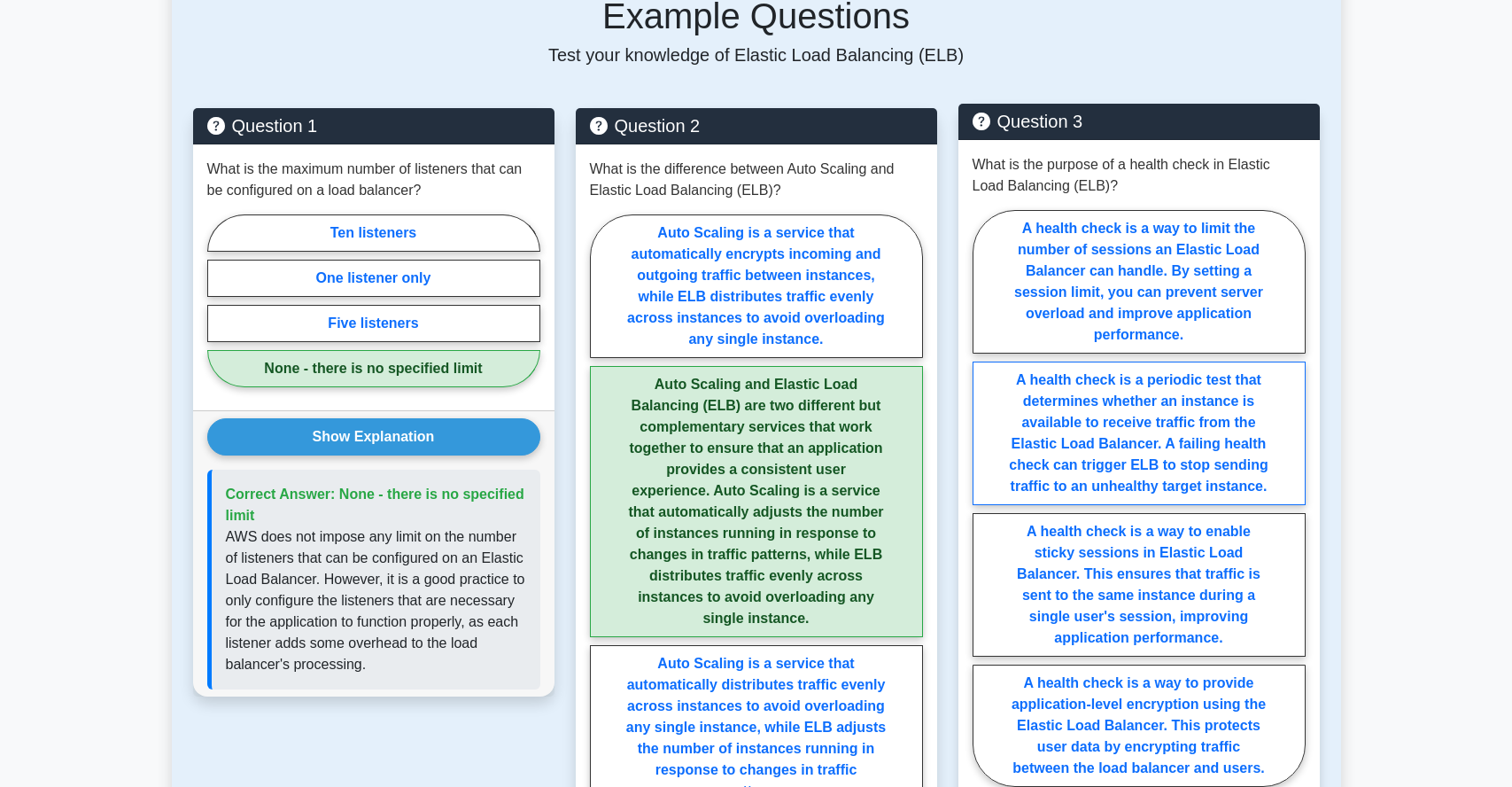
click at [1133, 429] on label "A health check is a periodic test that determines whether an instance is availa…" at bounding box center [1139, 433] width 333 height 143
click at [984, 498] on input "A health check is a periodic test that determines whether an instance is availa…" at bounding box center [978, 503] width 11 height 11
radio input "true"
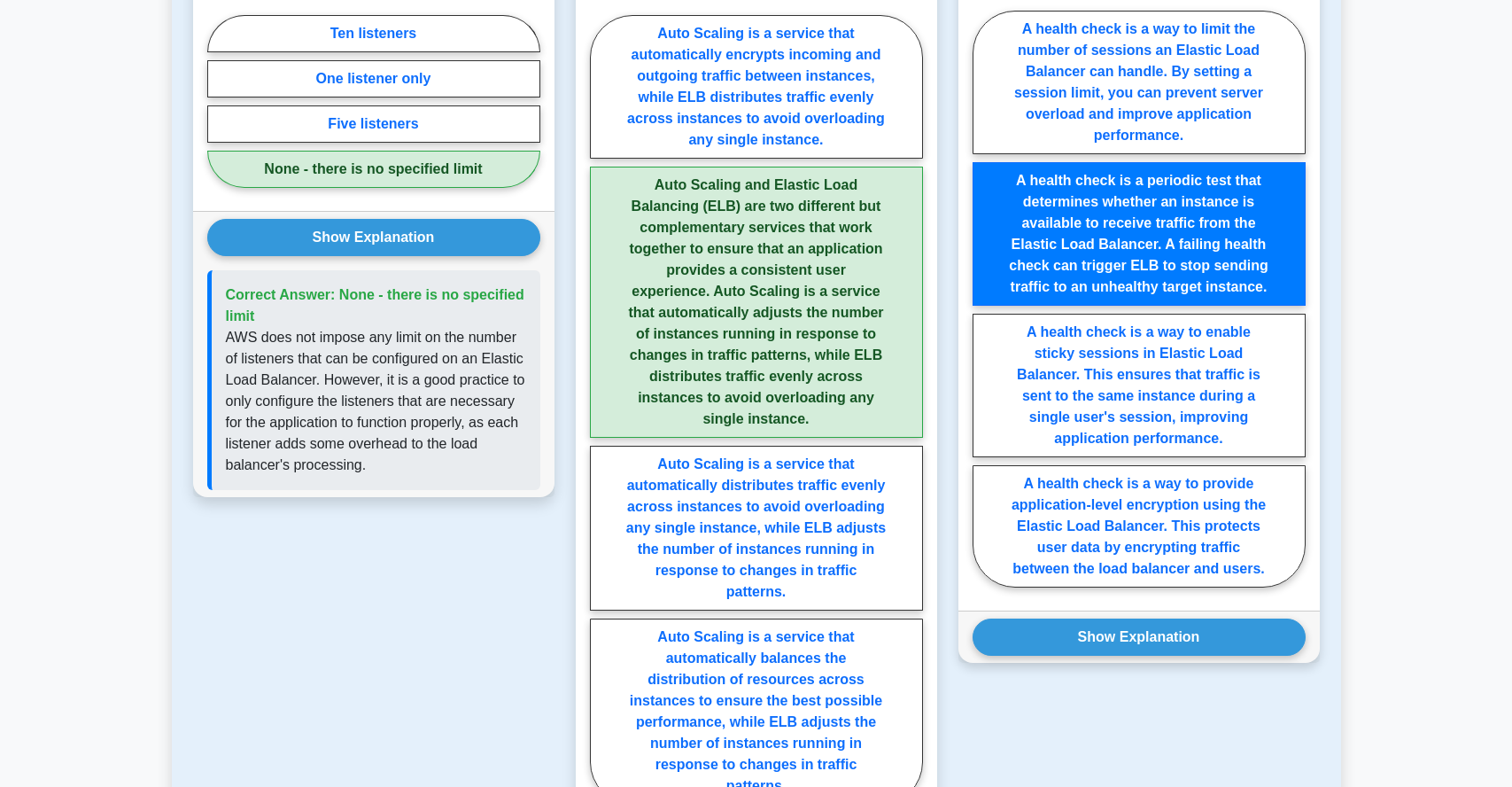
scroll to position [1164, 0]
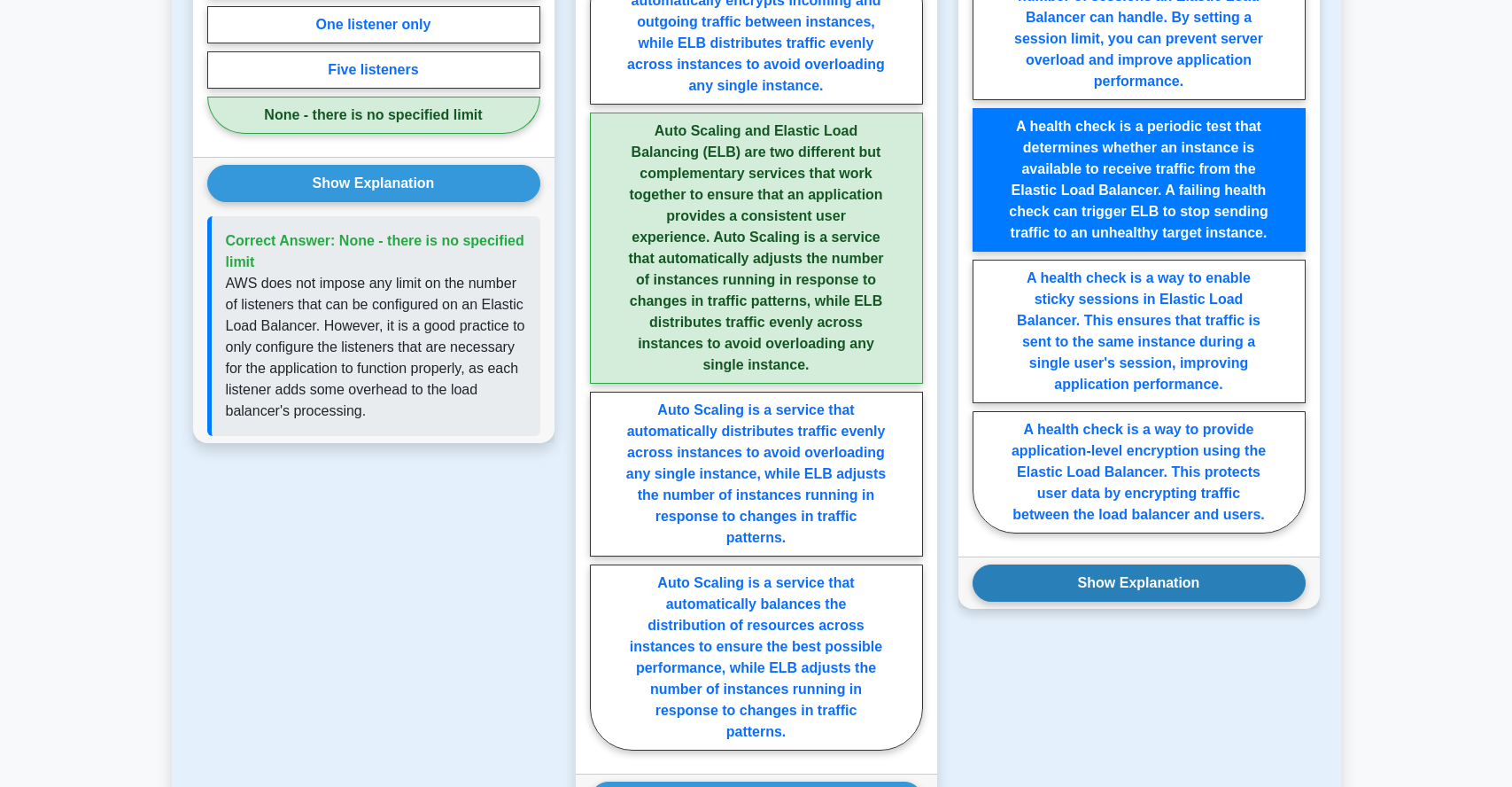
click at [1102, 576] on button "Show Explanation" at bounding box center [1139, 583] width 333 height 37
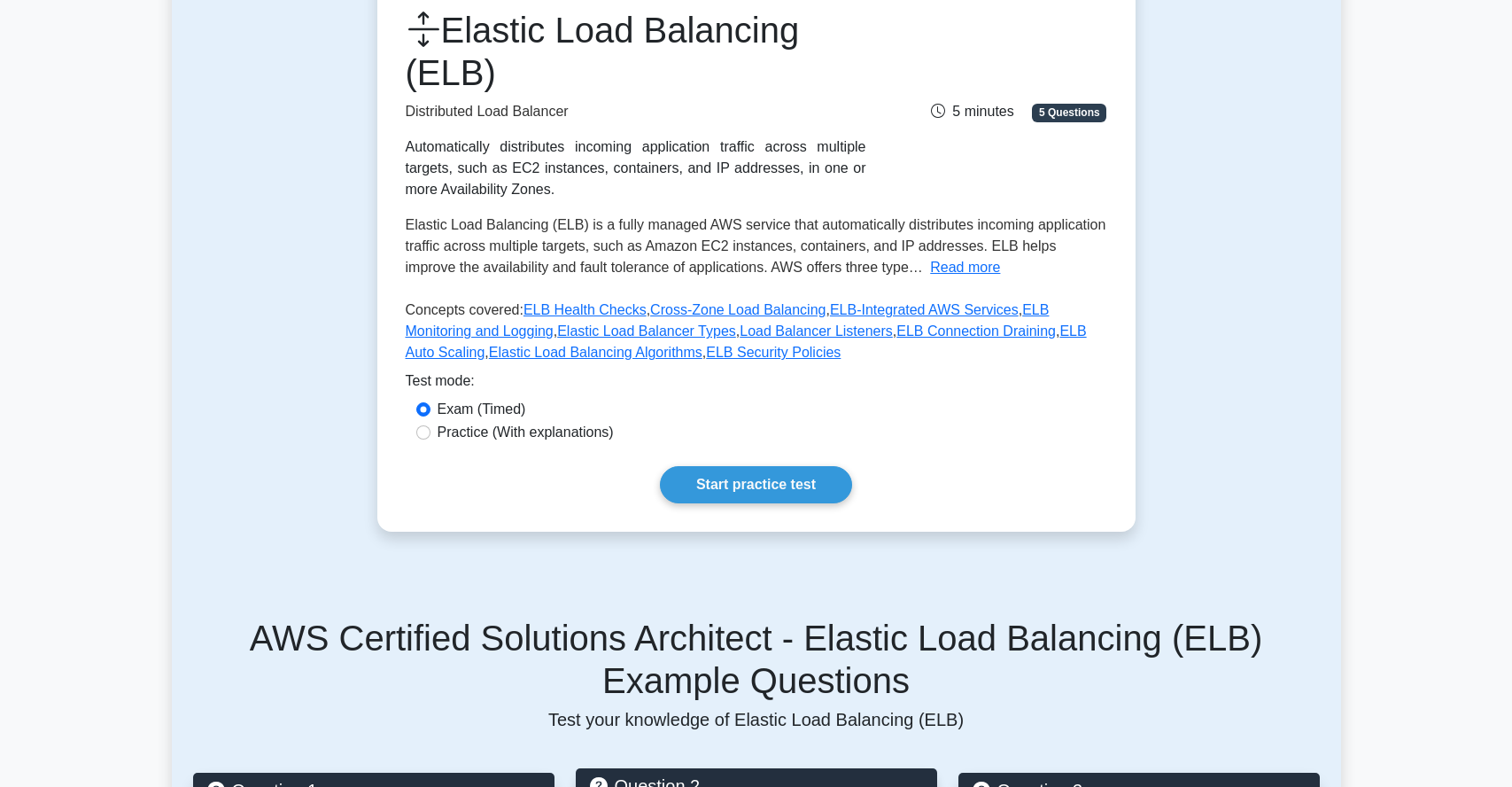
scroll to position [0, 0]
